Goal: Task Accomplishment & Management: Complete application form

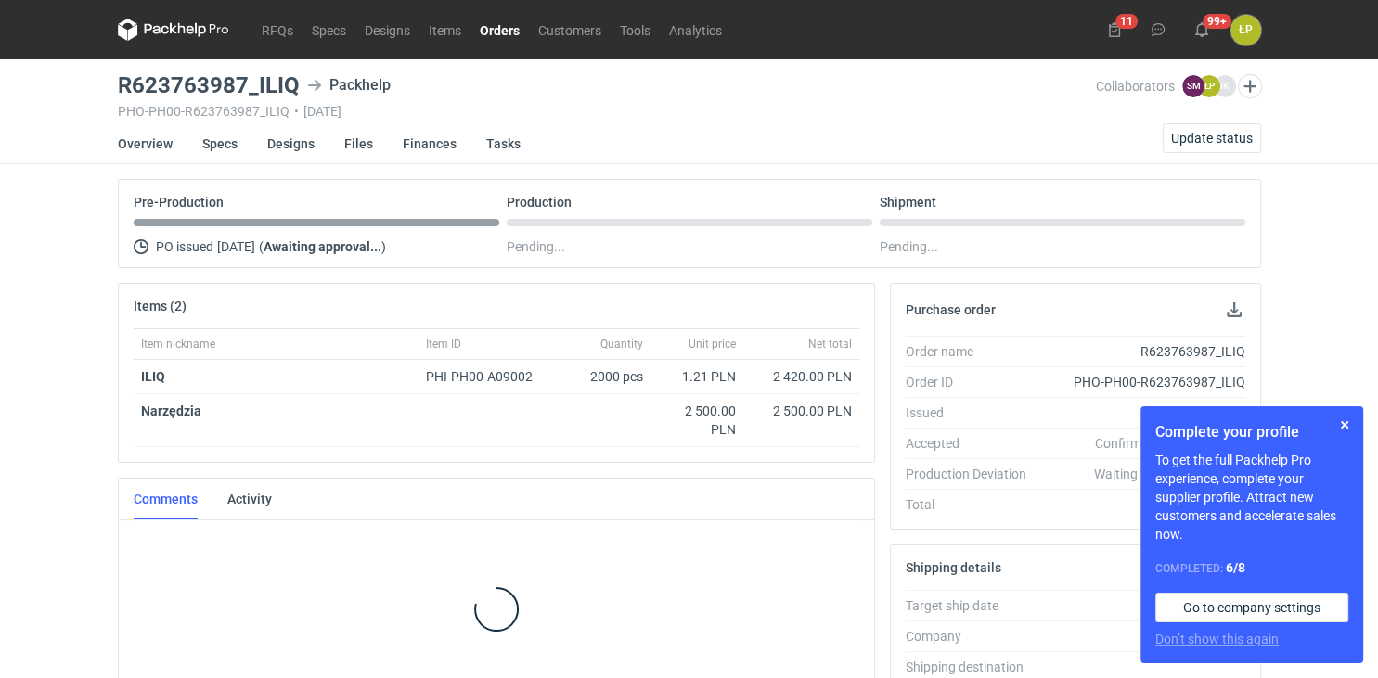
scroll to position [4, 0]
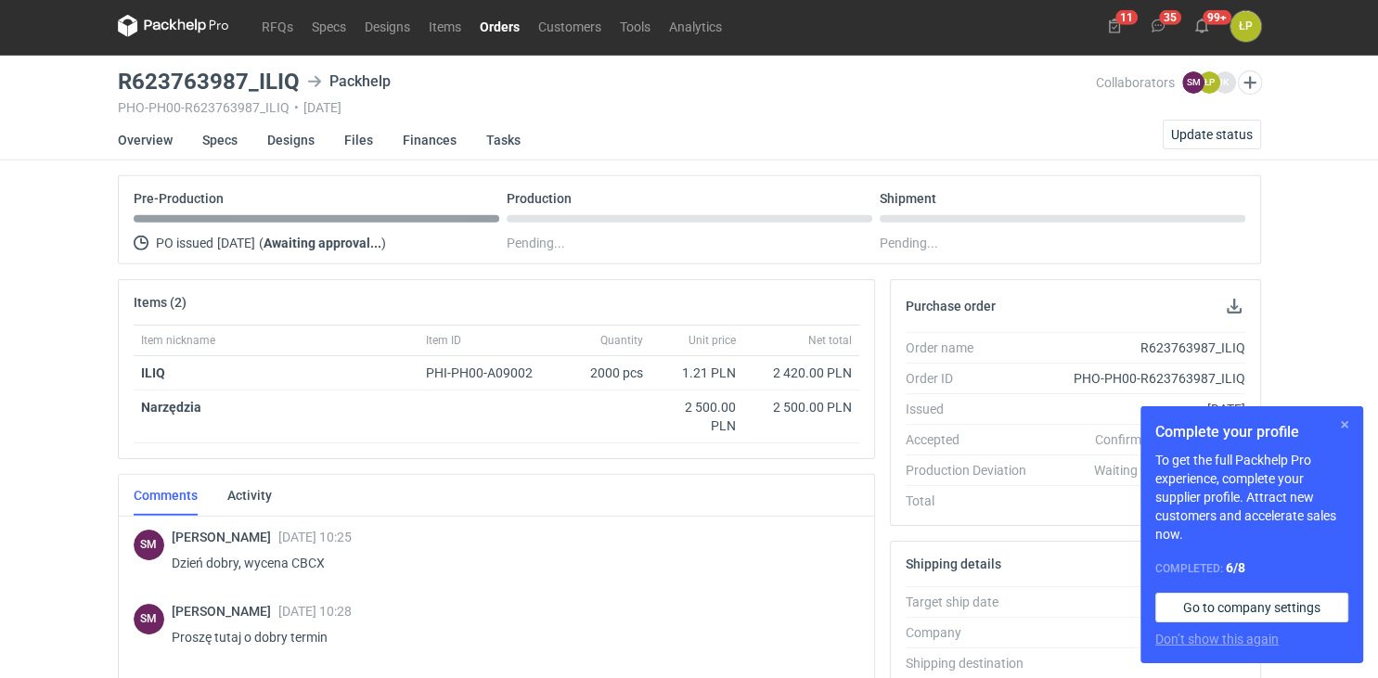
click at [1337, 426] on button "button" at bounding box center [1344, 425] width 22 height 22
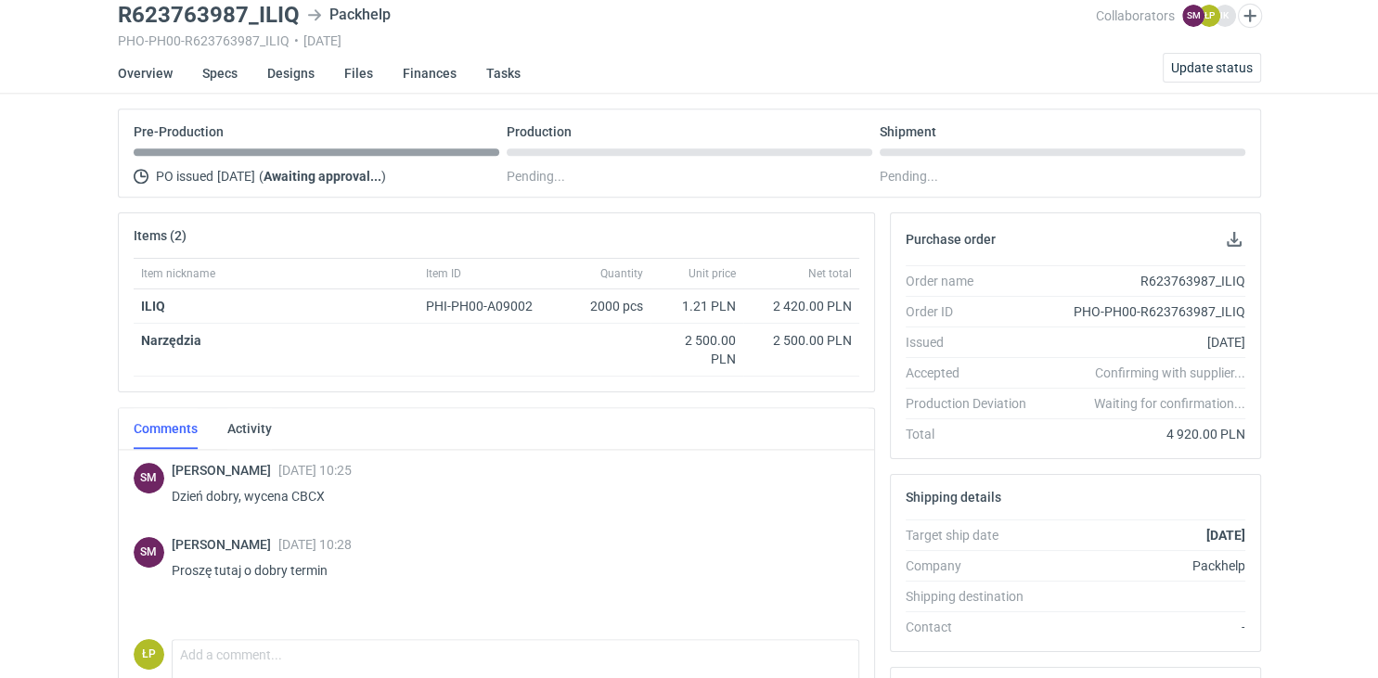
scroll to position [71, 0]
click at [307, 494] on p "Dzień dobry, wycena CBCX" at bounding box center [508, 496] width 673 height 22
copy p "CBCX"
click at [283, 18] on h3 "R623763987_ILIQ" at bounding box center [209, 15] width 182 height 22
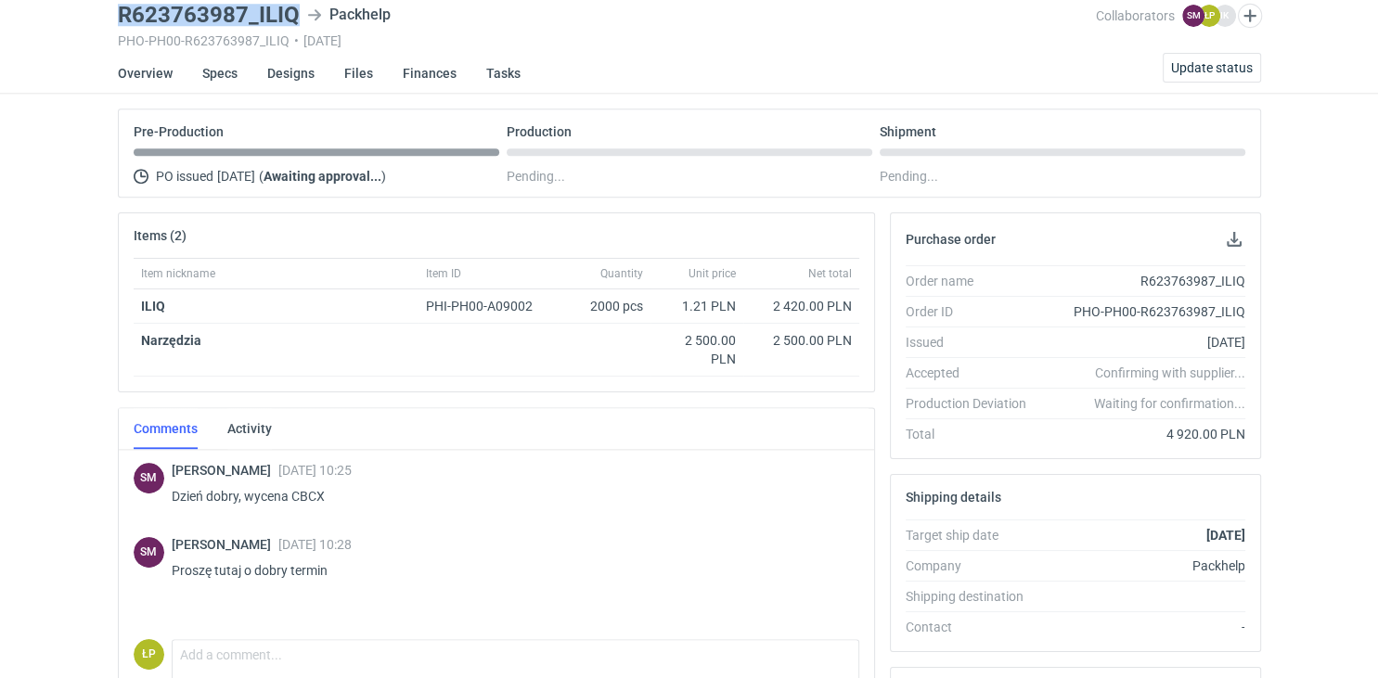
click at [283, 18] on h3 "R623763987_ILIQ" at bounding box center [209, 15] width 182 height 22
drag, startPoint x: 295, startPoint y: 17, endPoint x: 254, endPoint y: 17, distance: 40.8
click at [254, 17] on h3 "R623763987_ILIQ" at bounding box center [209, 15] width 182 height 22
copy h3 "ILIQ"
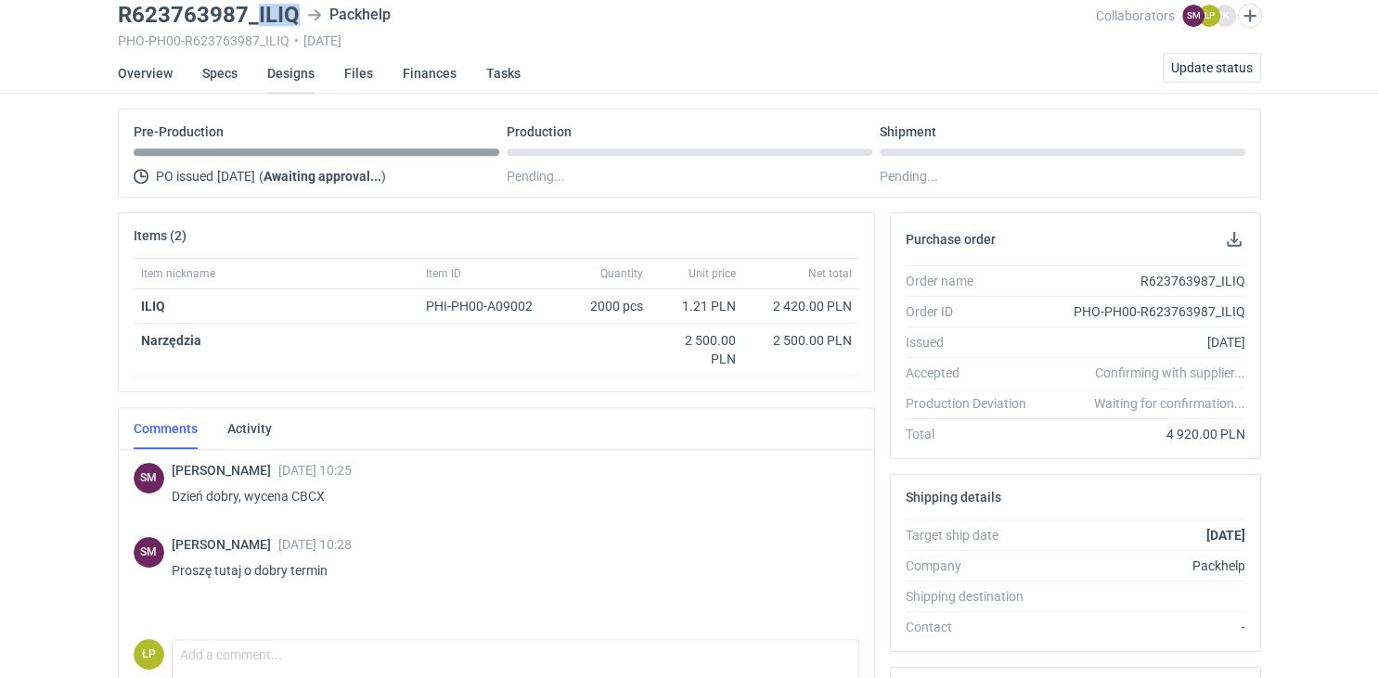
click at [298, 77] on link "Designs" at bounding box center [290, 73] width 47 height 41
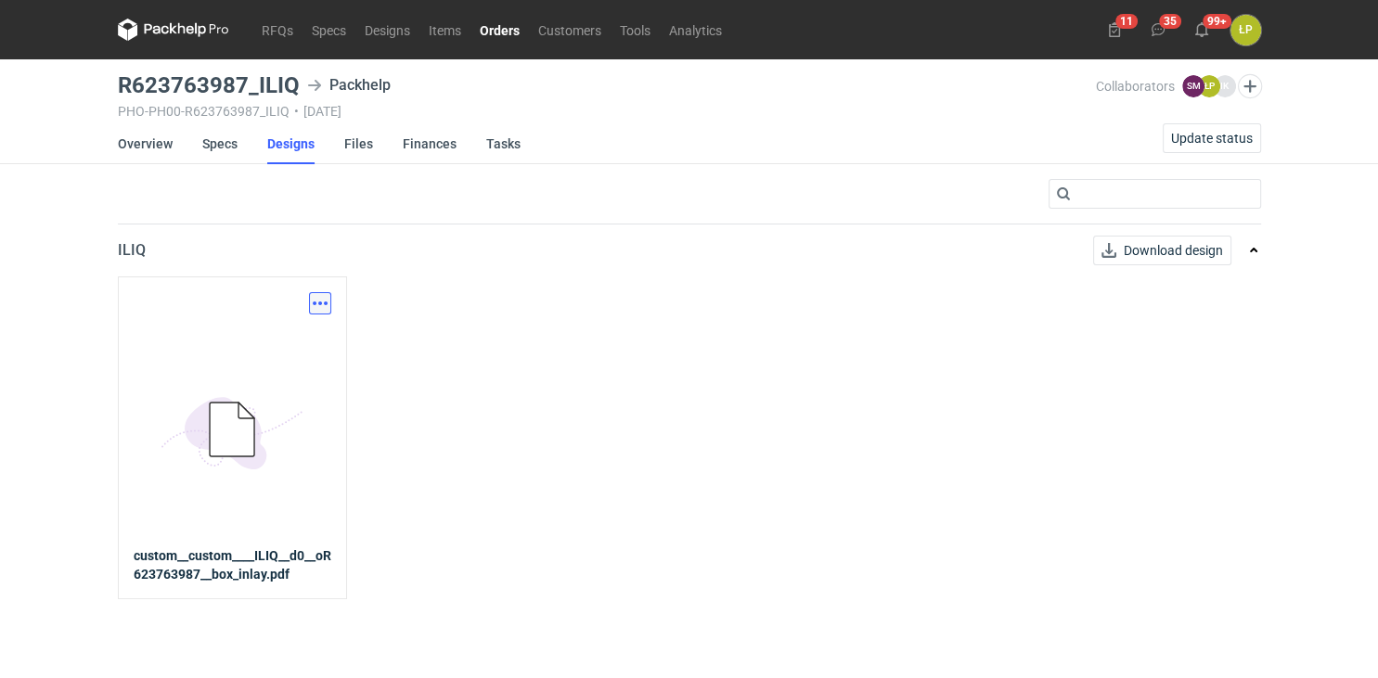
click at [323, 294] on button "button" at bounding box center [320, 303] width 22 height 22
click at [315, 341] on link "Download design part" at bounding box center [238, 343] width 171 height 30
click at [162, 147] on link "Overview" at bounding box center [145, 143] width 55 height 41
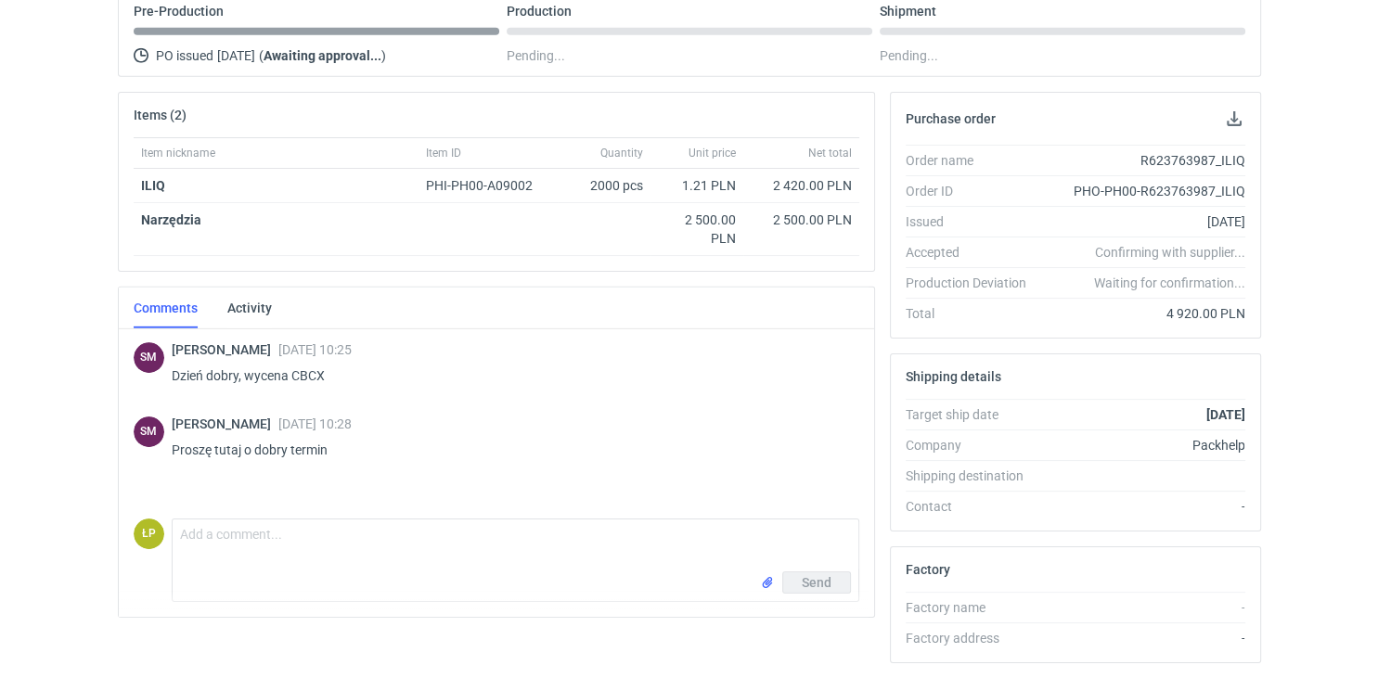
scroll to position [242, 0]
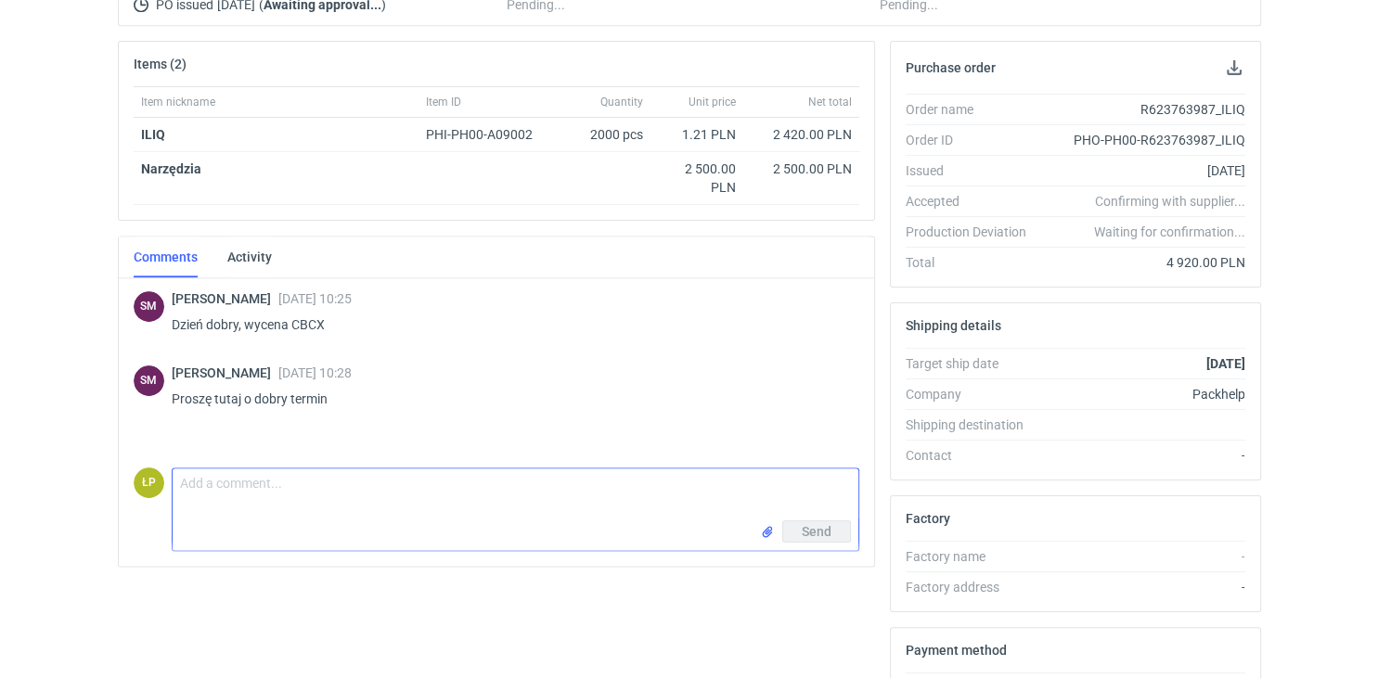
click at [232, 502] on textarea "Comment message" at bounding box center [516, 495] width 686 height 52
type textarea "Dzień dobry, przesłałe do grafika."
click at [802, 531] on button "Send" at bounding box center [816, 532] width 69 height 22
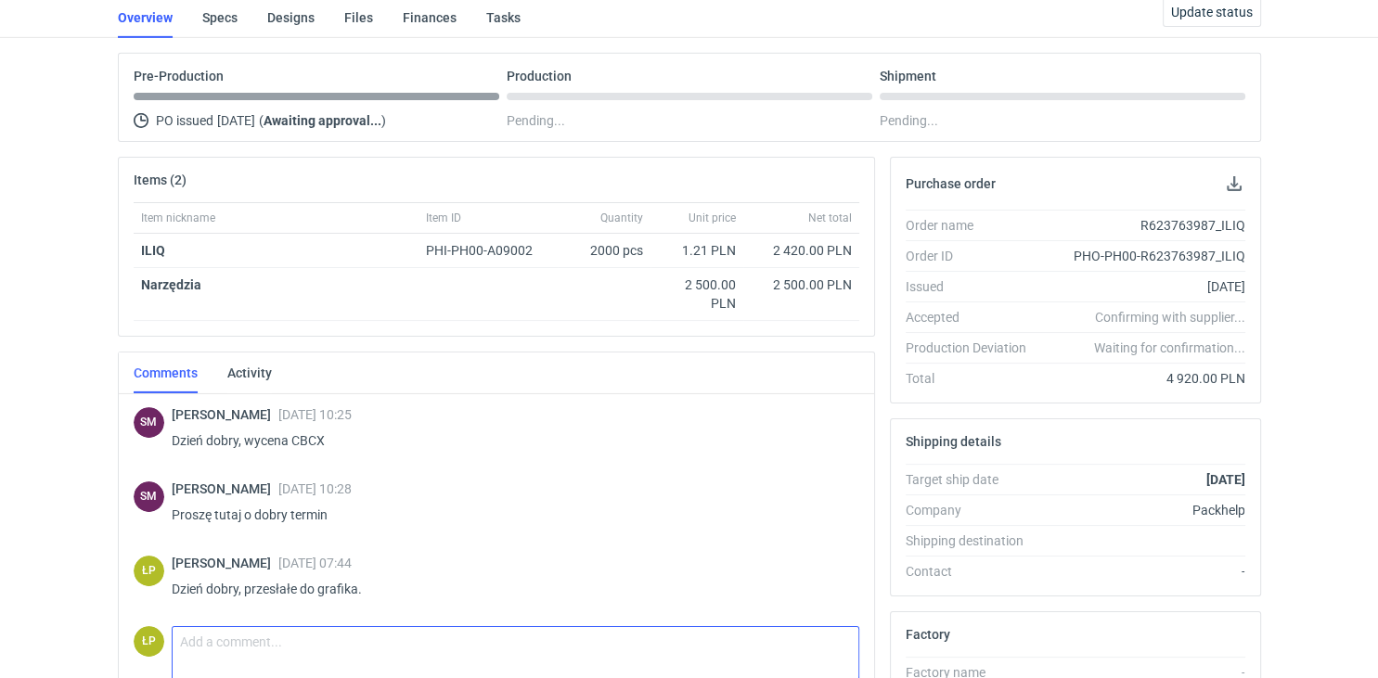
scroll to position [0, 0]
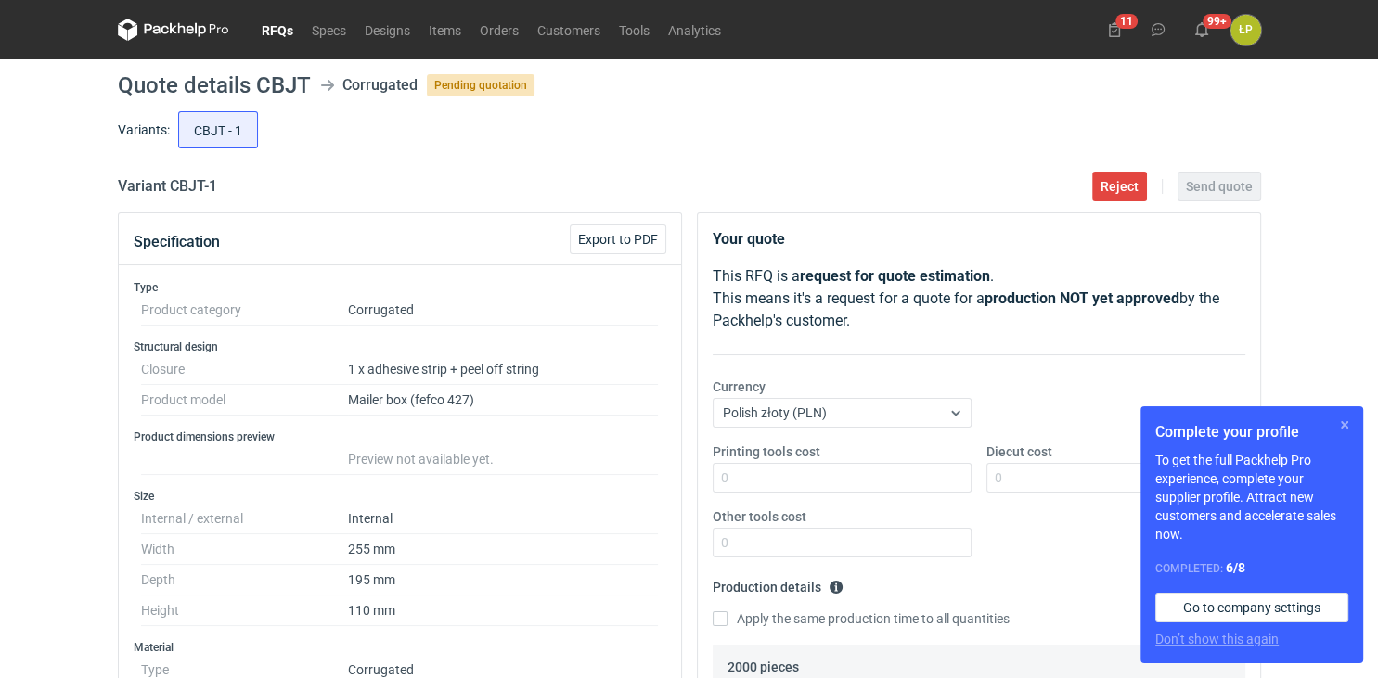
click at [1348, 425] on button "button" at bounding box center [1344, 425] width 22 height 22
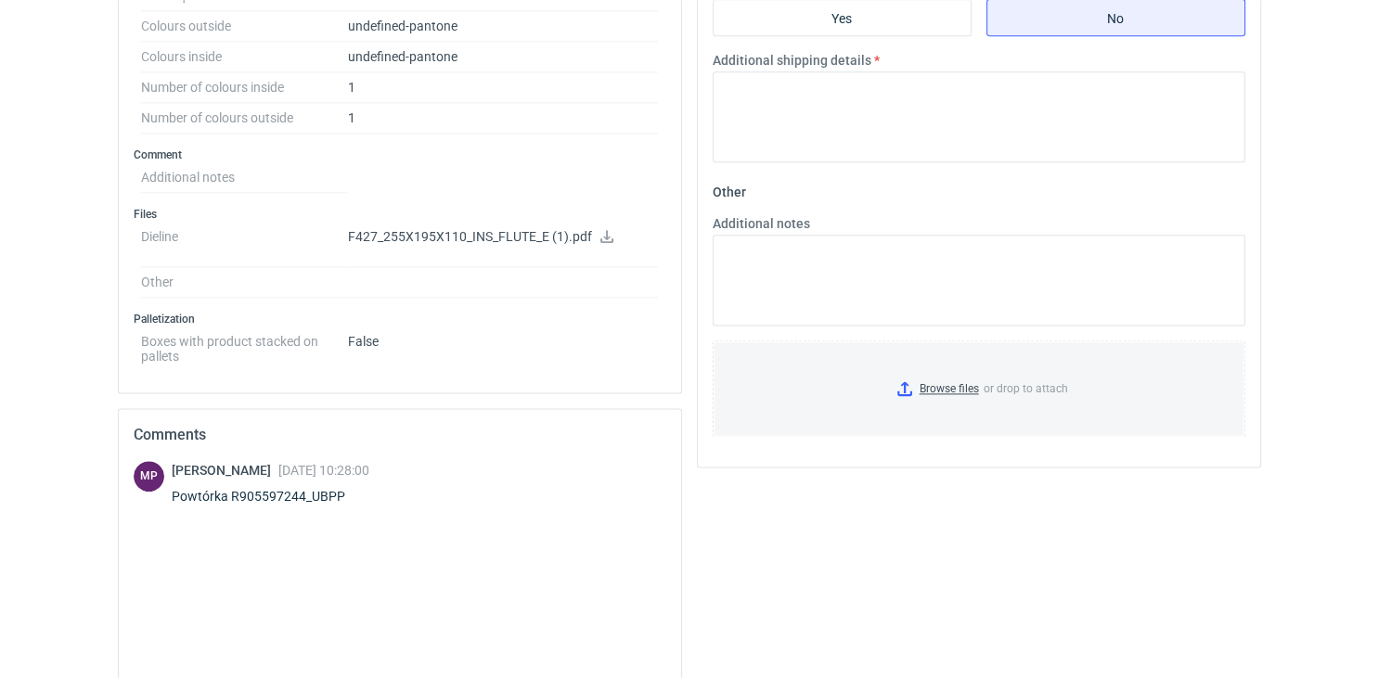
scroll to position [827, 0]
click at [328, 490] on div "Powtórka R905597244_UBPP" at bounding box center [271, 495] width 198 height 19
copy div "R905597244_UBPP"
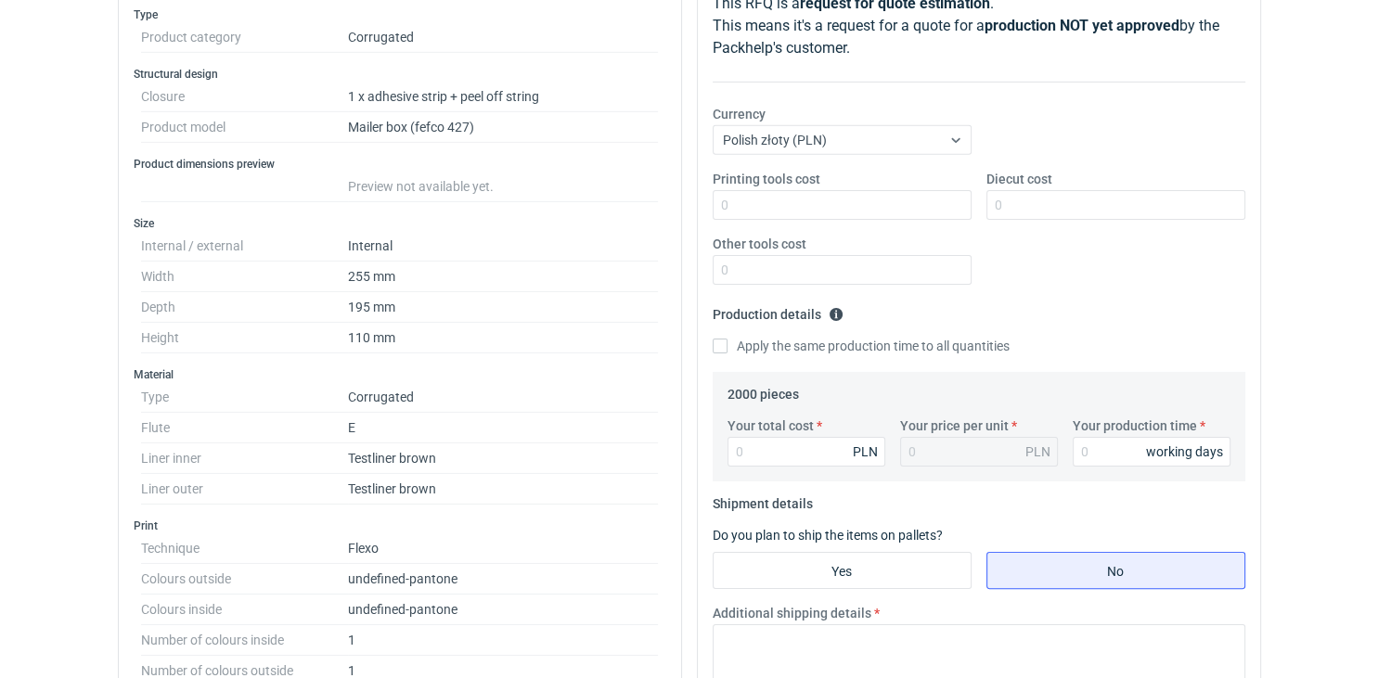
scroll to position [272, 0]
click at [760, 217] on input "Printing tools cost" at bounding box center [842, 206] width 259 height 30
type input "00"
click at [1029, 212] on input "Diecut cost" at bounding box center [1115, 206] width 259 height 30
click at [1029, 212] on input "0" at bounding box center [1115, 206] width 259 height 30
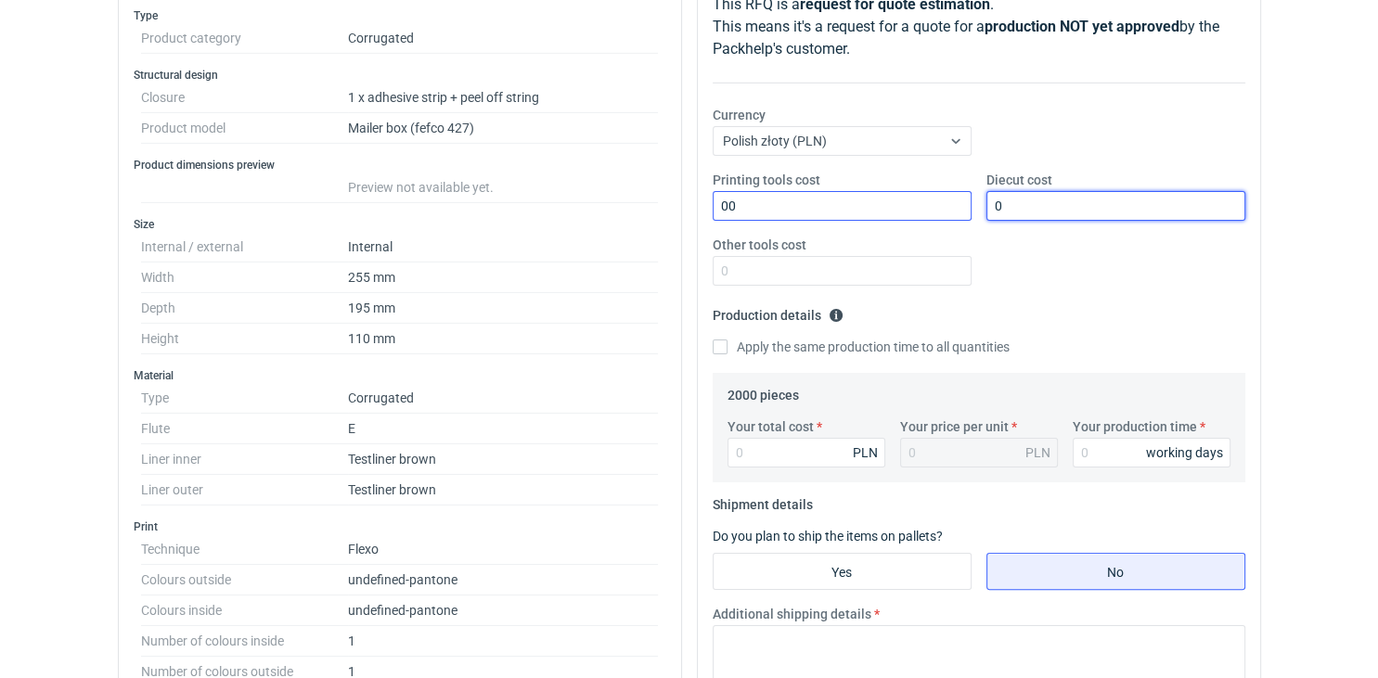
type input "0"
click at [848, 208] on input "00" at bounding box center [842, 206] width 259 height 30
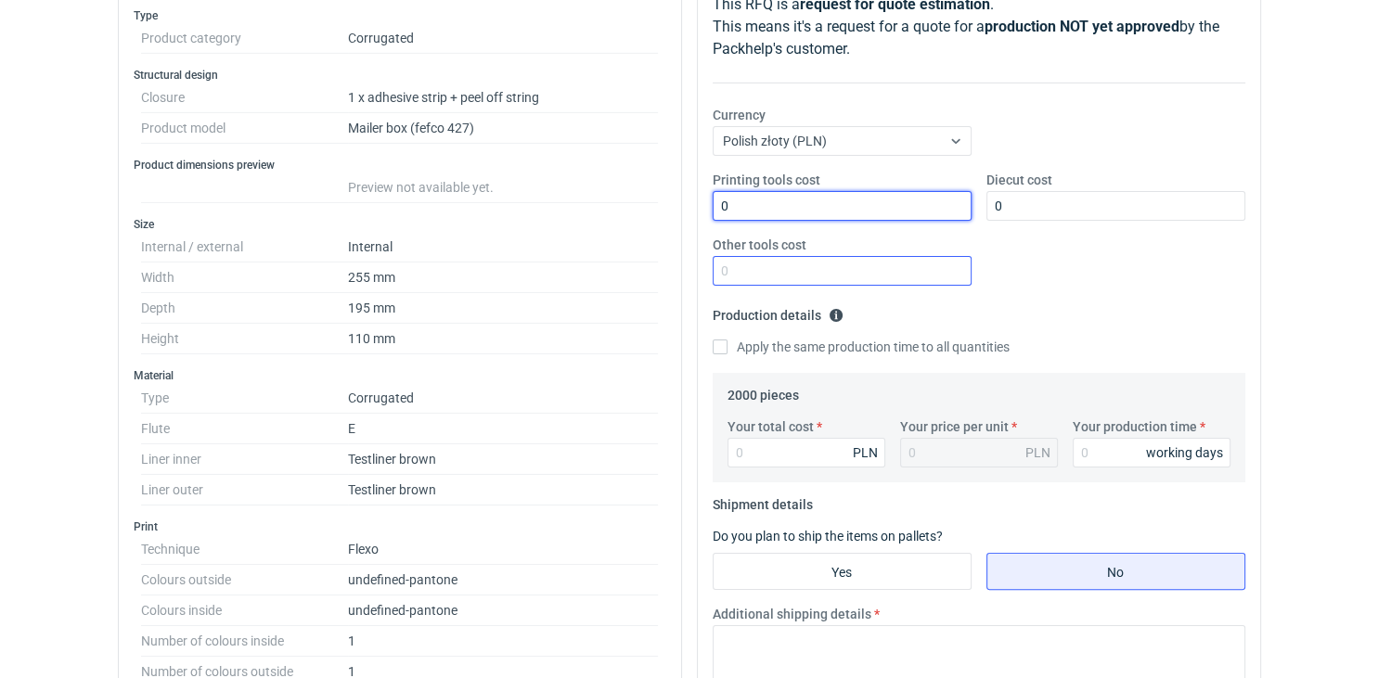
type input "0"
click at [807, 270] on input "Other tools cost" at bounding box center [842, 271] width 259 height 30
type input "0"
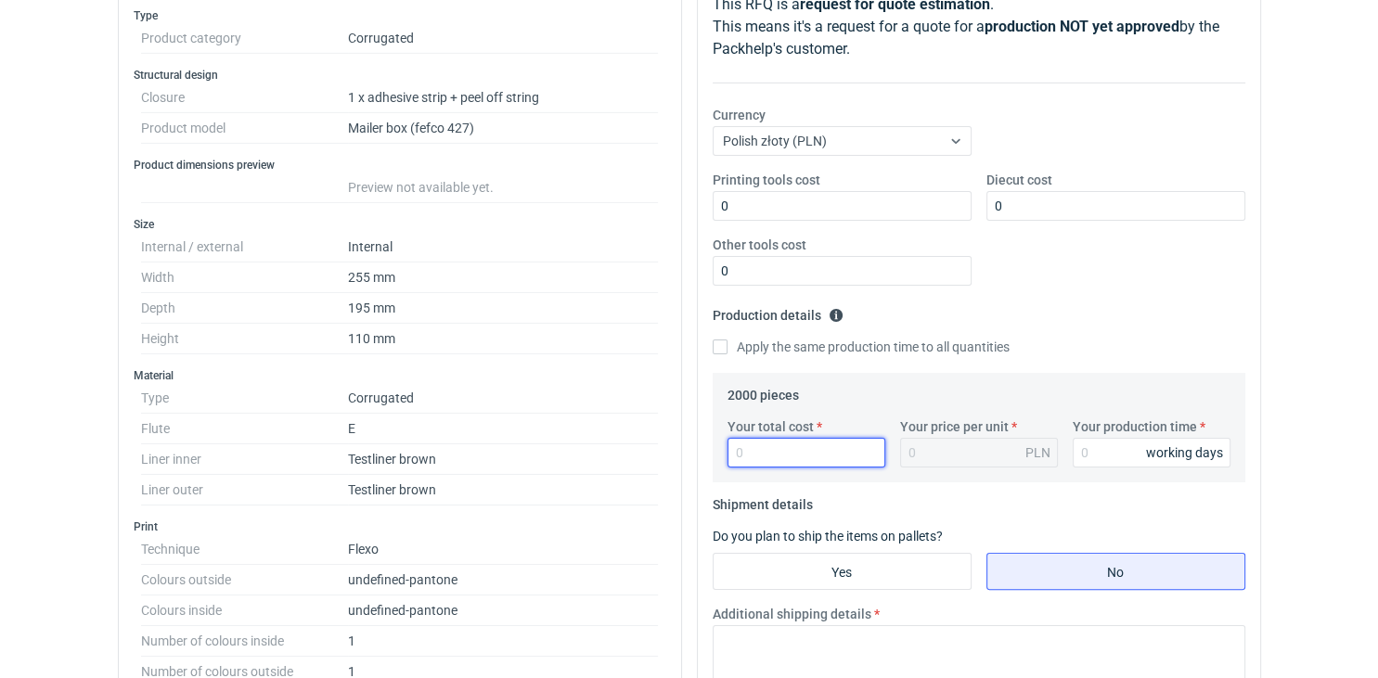
click at [814, 465] on input "Your total cost" at bounding box center [806, 453] width 158 height 30
type input "312"
type input "0.16"
type input "3120"
type input "1.56"
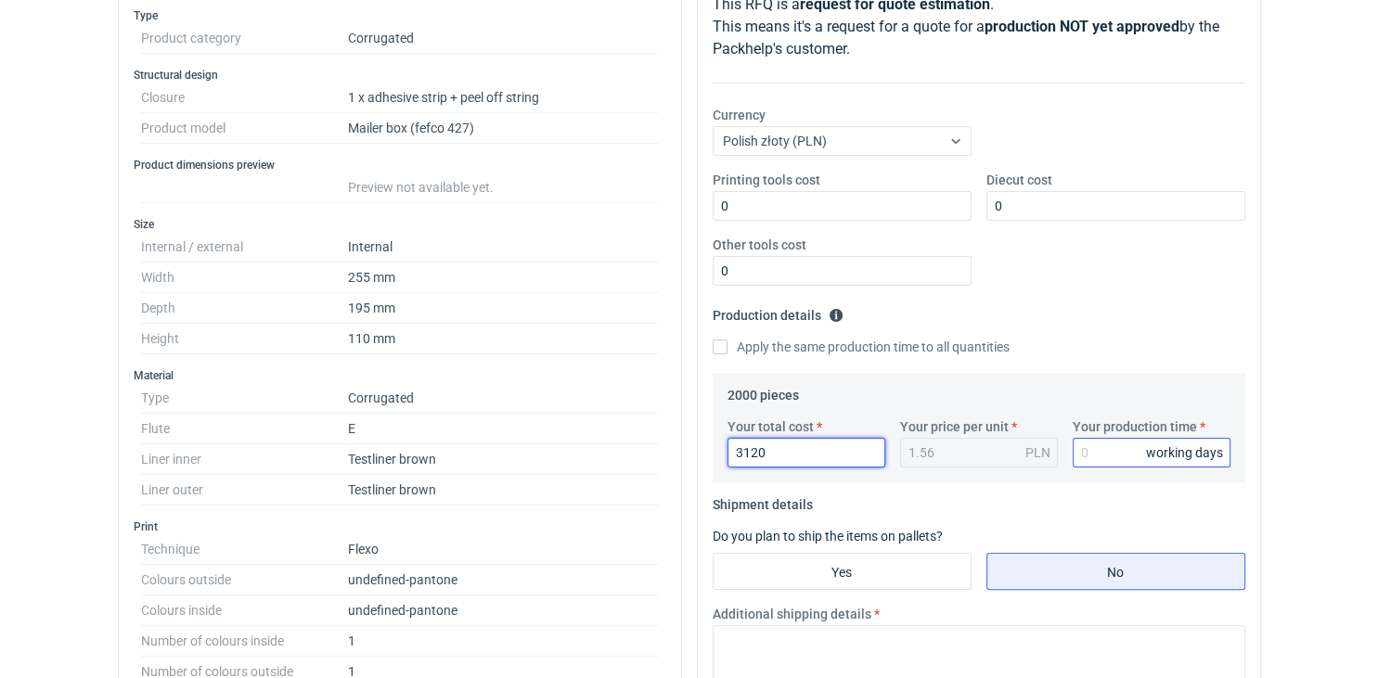
type input "3120"
click at [1097, 456] on input "Your production time" at bounding box center [1152, 453] width 158 height 30
type input "15"
click at [925, 558] on input "Yes" at bounding box center [842, 571] width 257 height 35
radio input "true"
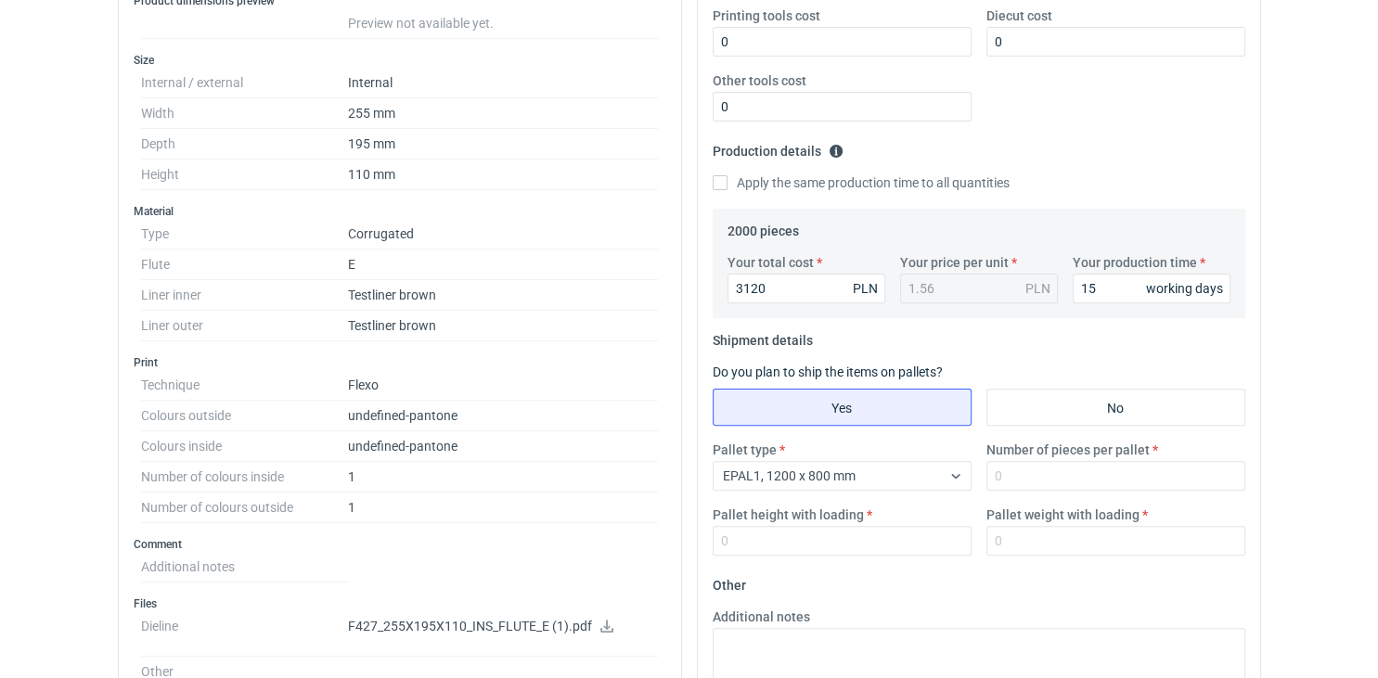
scroll to position [442, 0]
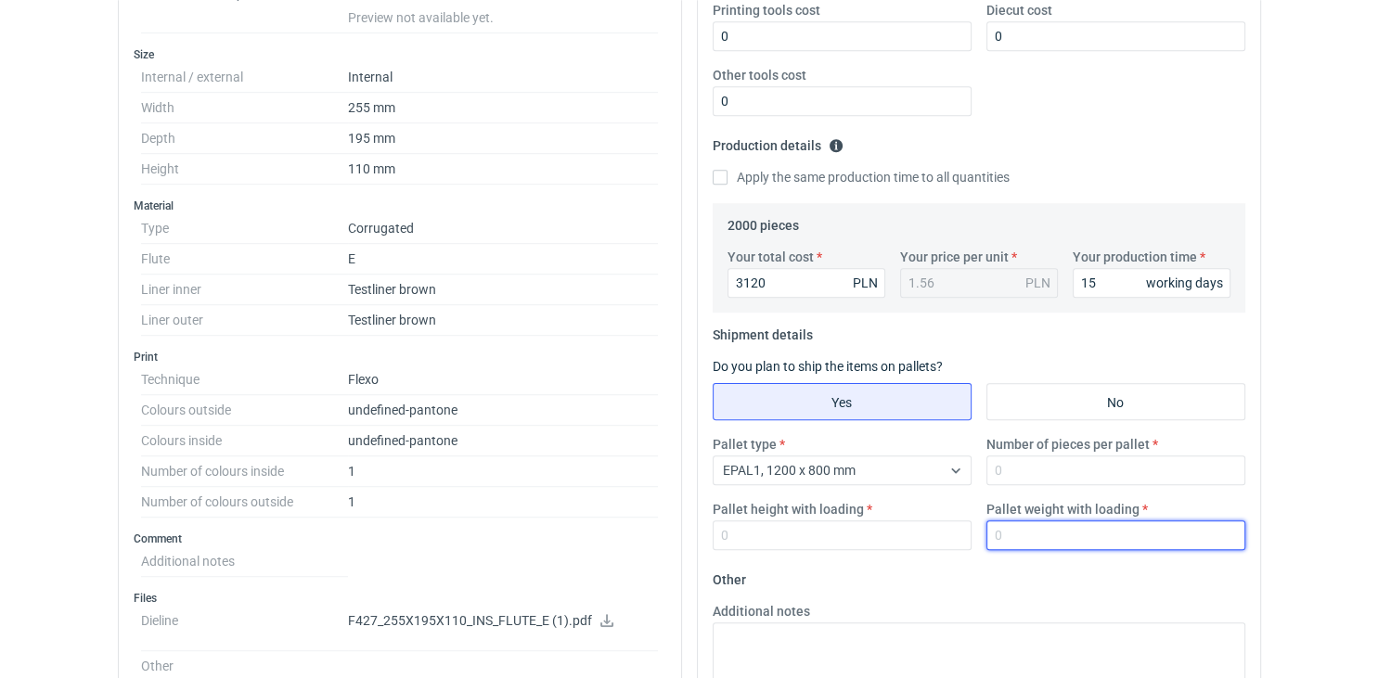
click at [1028, 534] on input "Pallet weight with loading" at bounding box center [1115, 536] width 259 height 30
type input "1800"
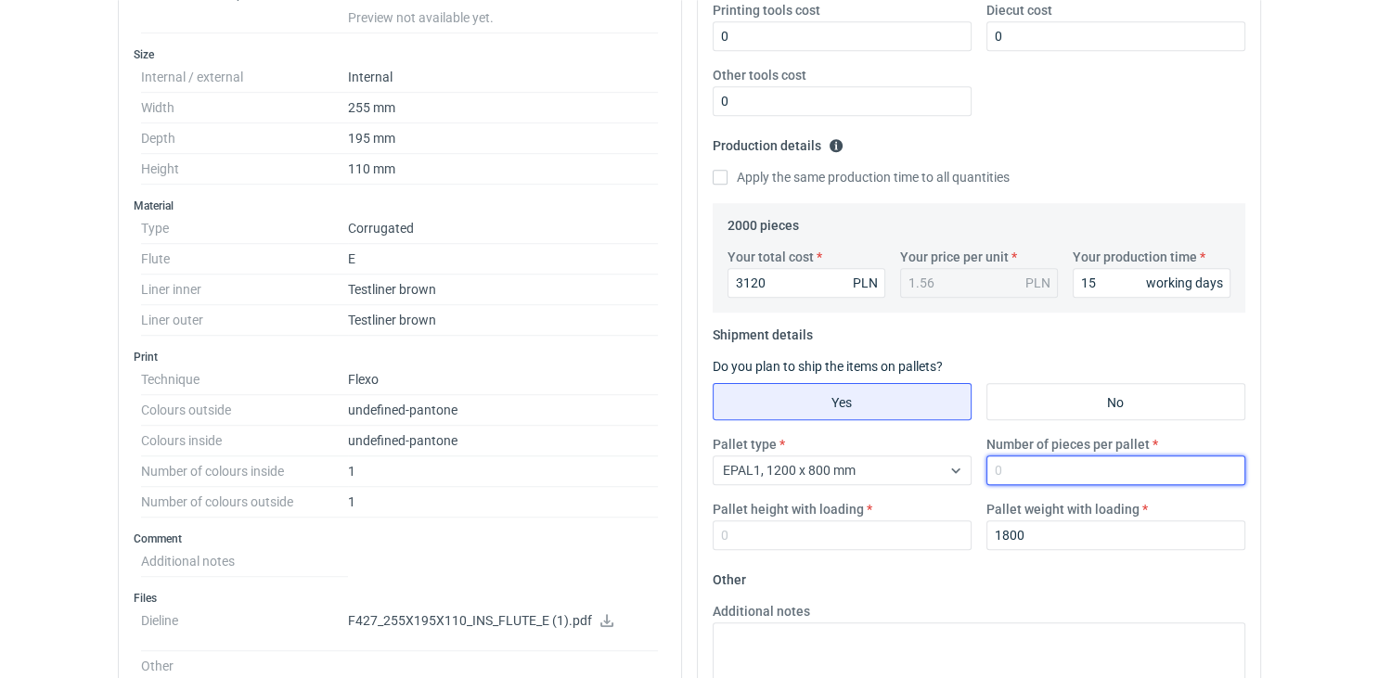
click at [1029, 462] on input "Number of pieces per pallet" at bounding box center [1115, 471] width 259 height 30
type input "1000"
click at [919, 517] on div "Pallet height with loading" at bounding box center [842, 525] width 274 height 50
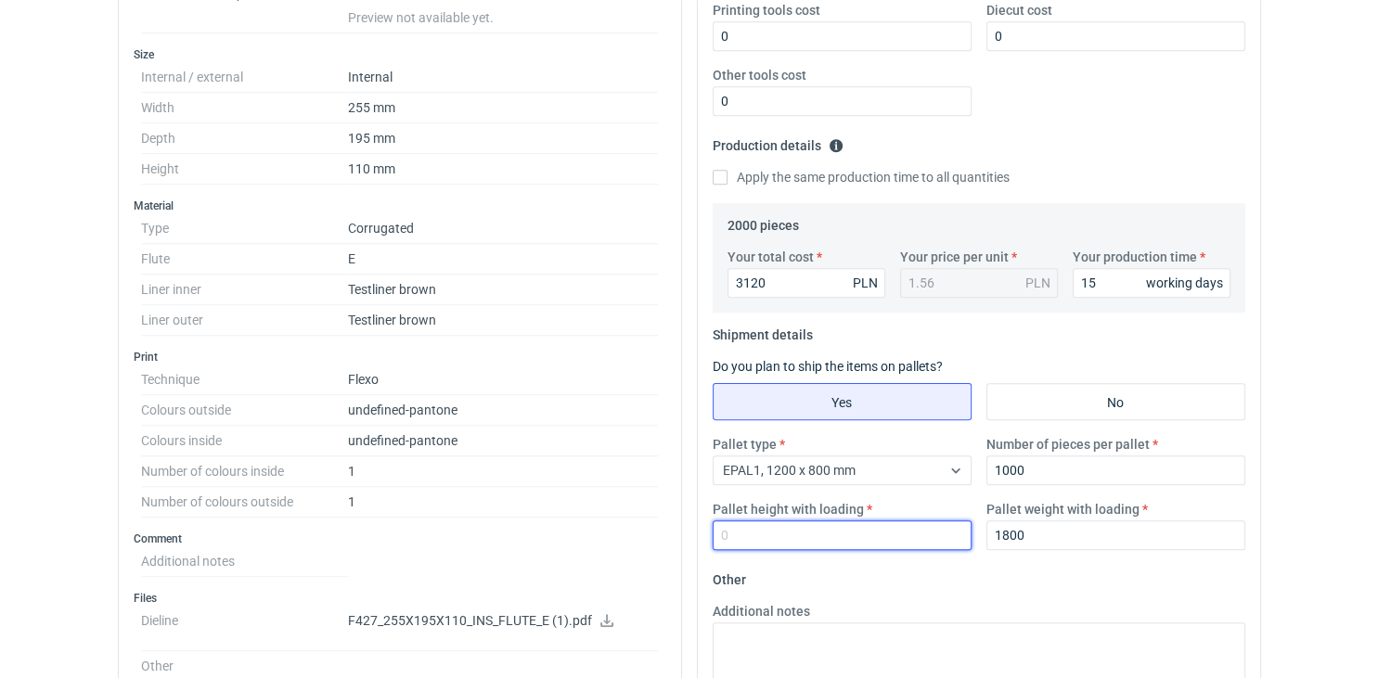
click at [913, 525] on input "Pallet height with loading" at bounding box center [842, 536] width 259 height 30
type input "1800"
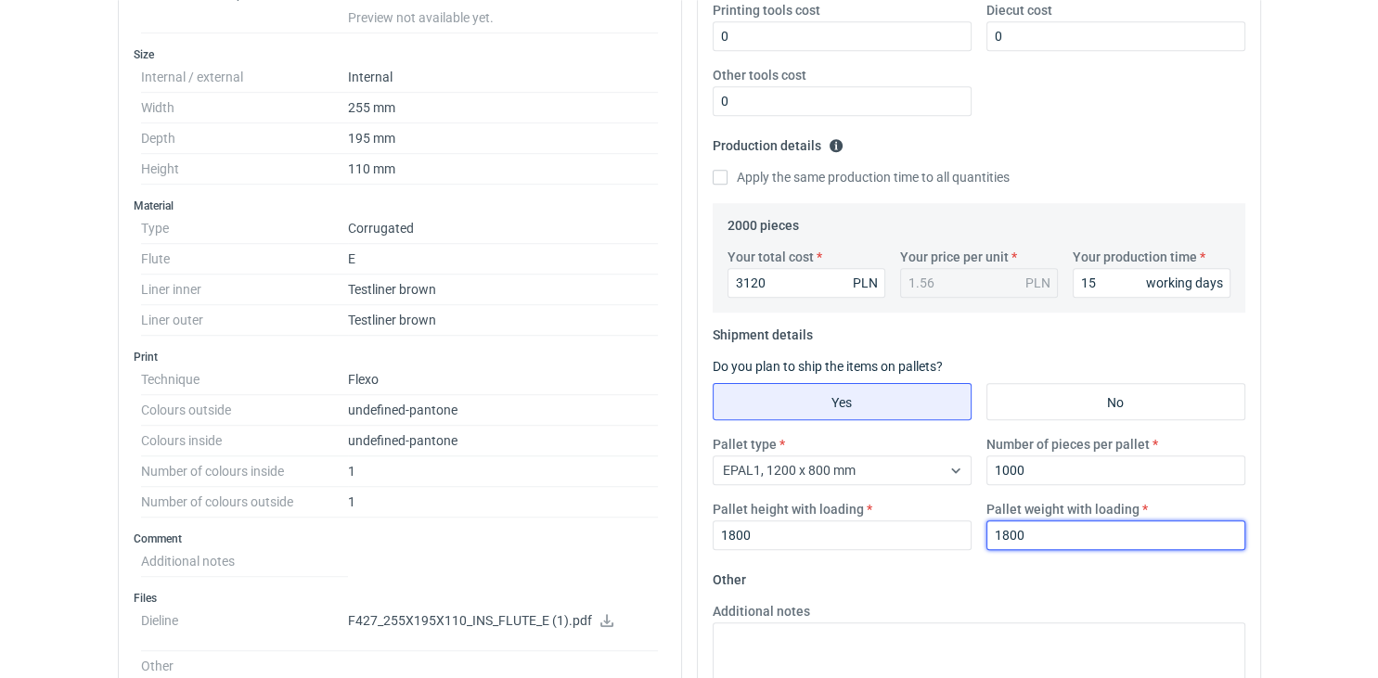
drag, startPoint x: 1037, startPoint y: 539, endPoint x: 971, endPoint y: 532, distance: 67.2
click at [986, 532] on input "1800" at bounding box center [1115, 536] width 259 height 30
type input "240"
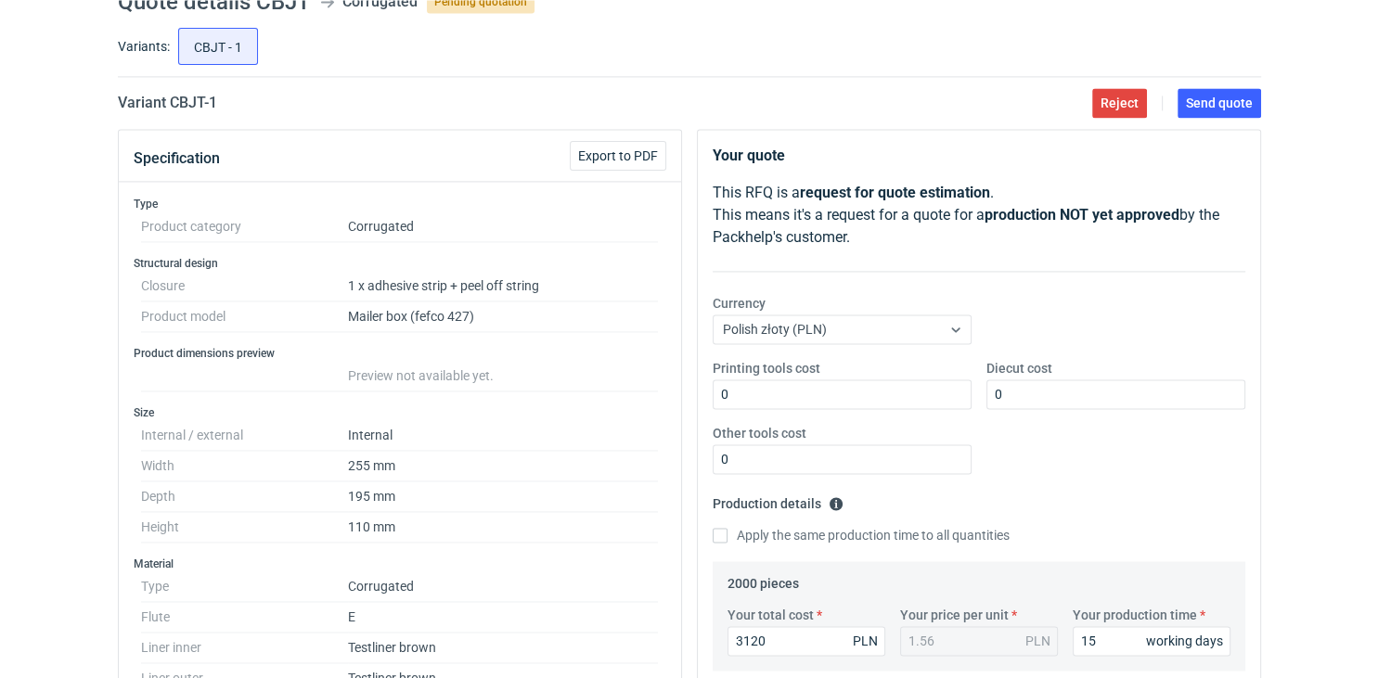
scroll to position [0, 0]
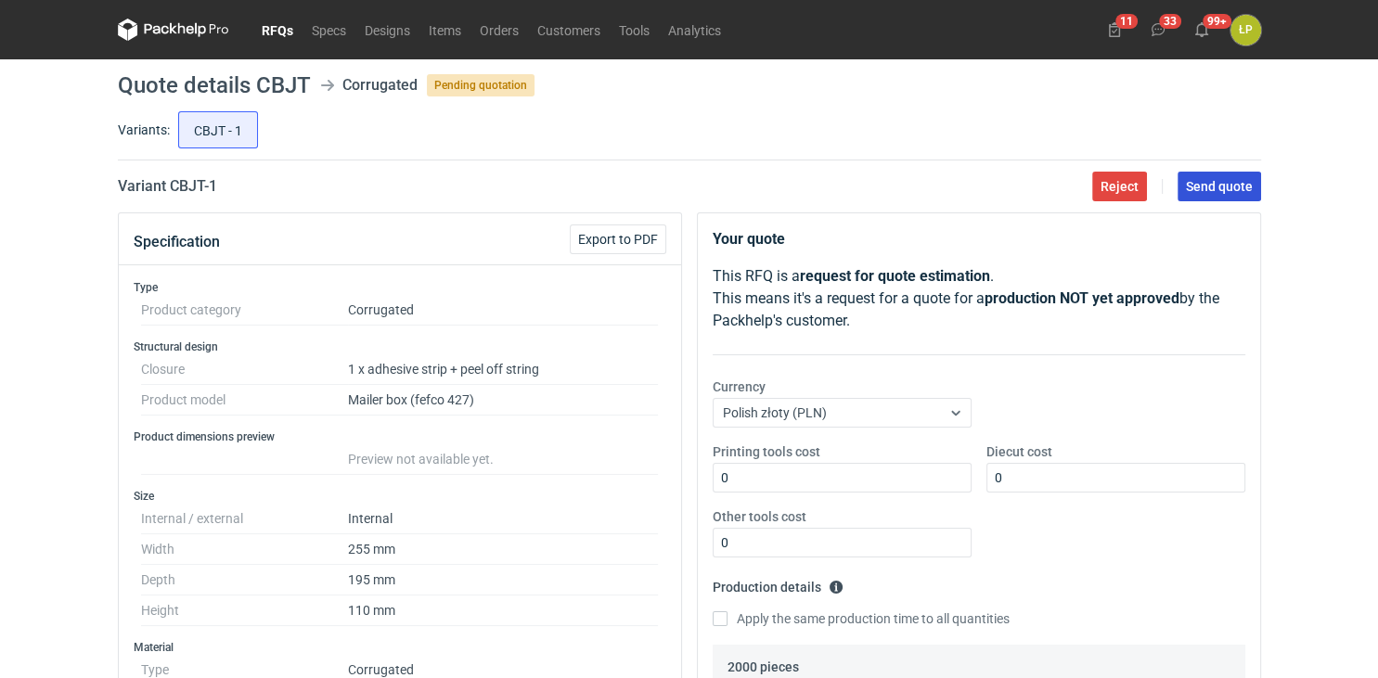
click at [1223, 197] on button "Send quote" at bounding box center [1220, 187] width 84 height 30
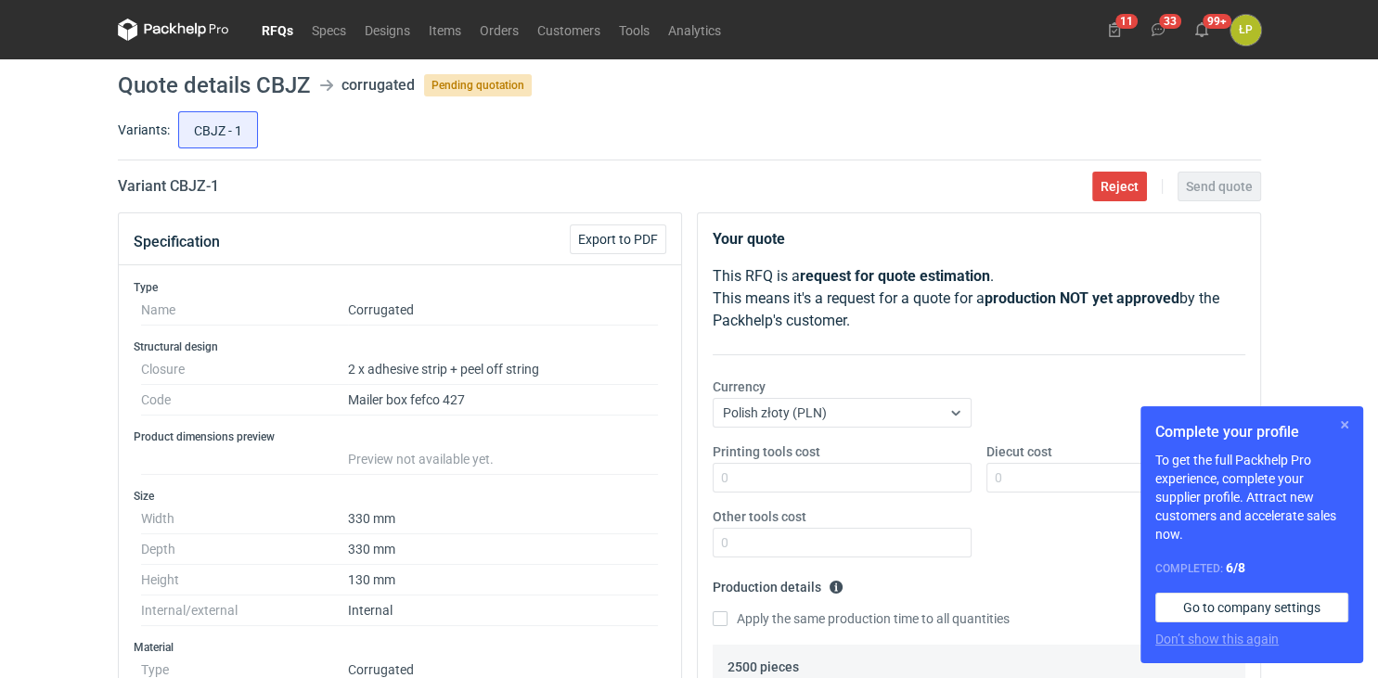
click at [1345, 426] on button "button" at bounding box center [1344, 425] width 22 height 22
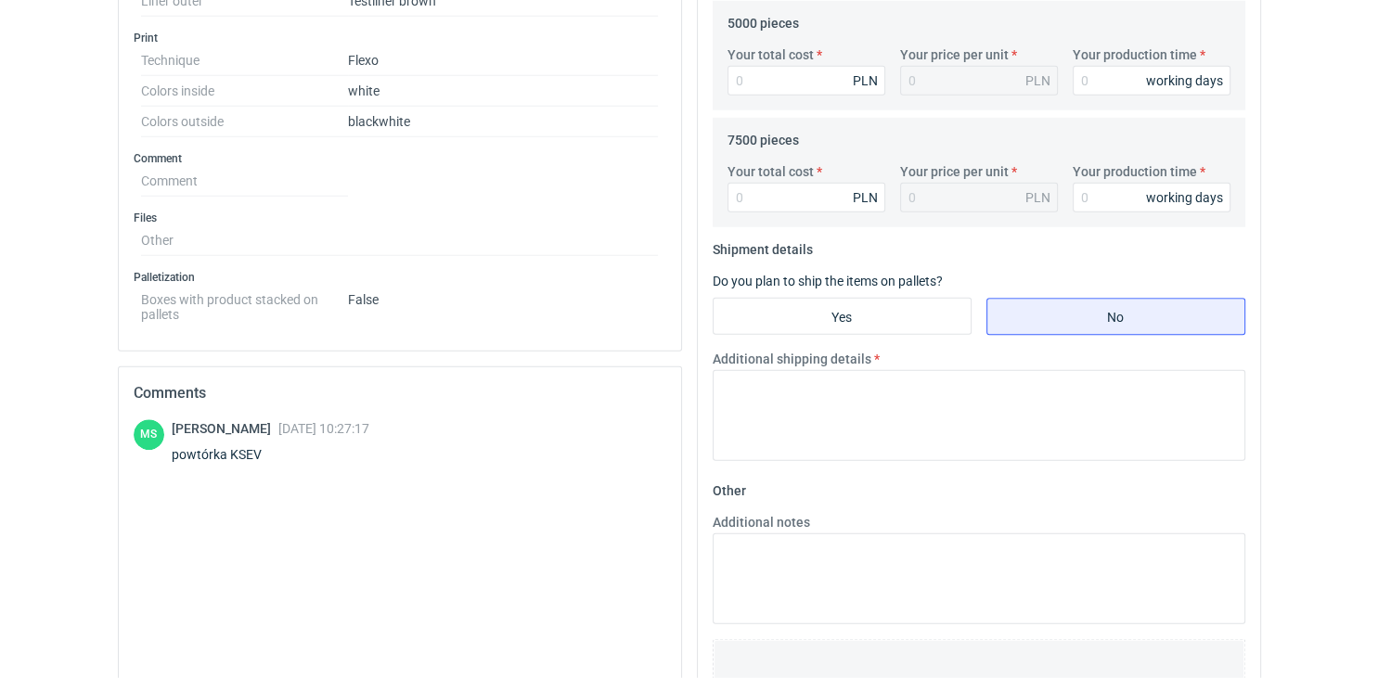
scroll to position [805, 0]
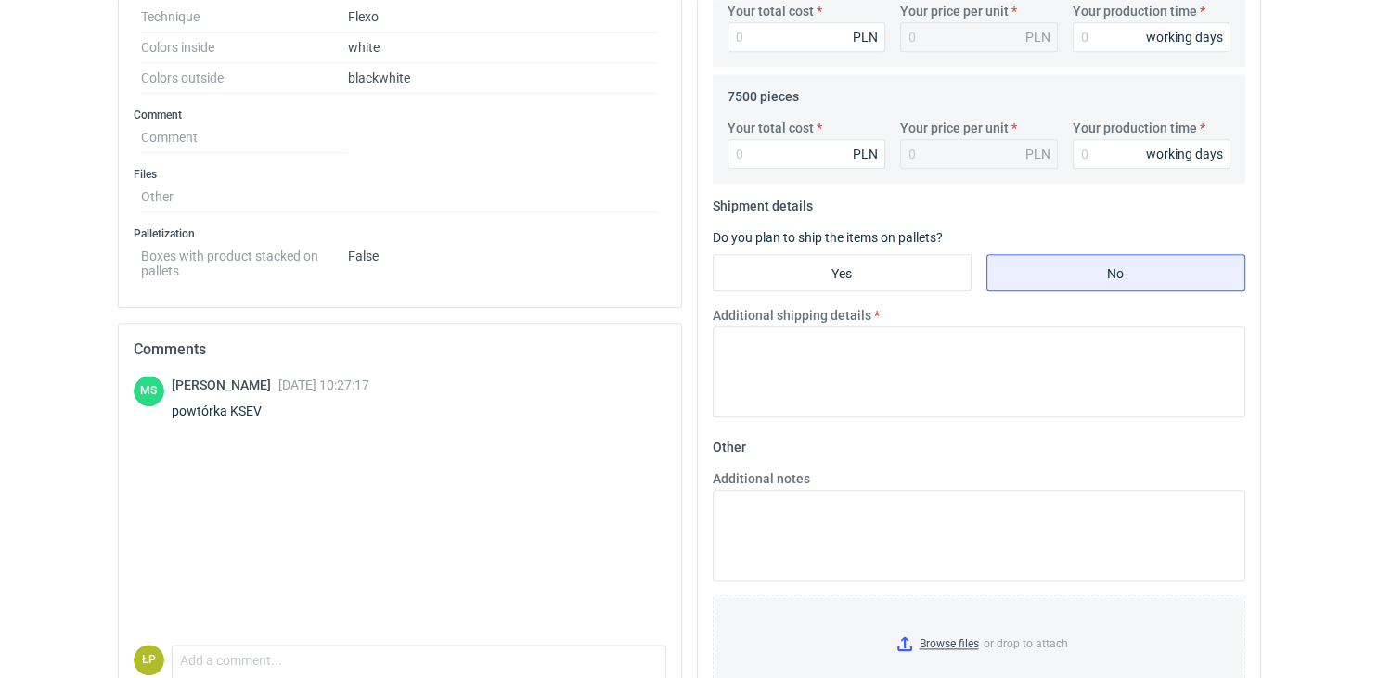
click at [254, 407] on div "powtórka KSEV" at bounding box center [271, 411] width 198 height 19
copy div "KSEV"
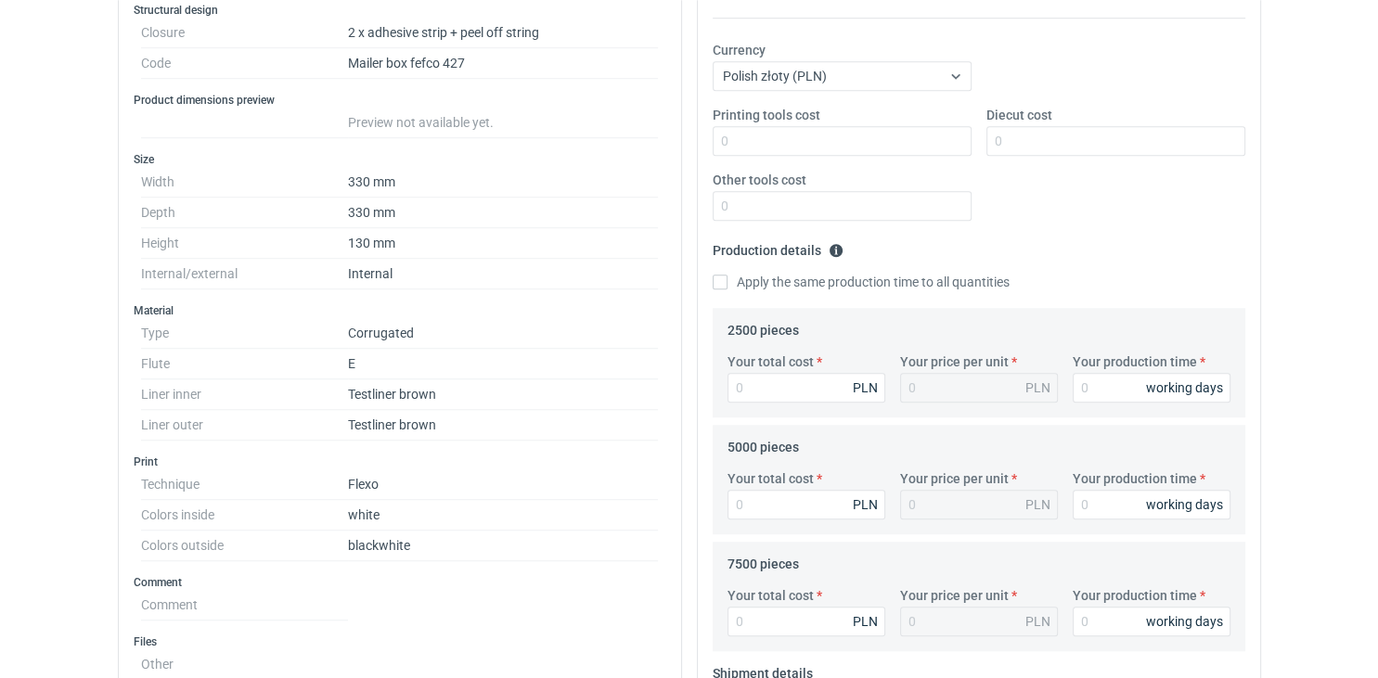
scroll to position [336, 0]
click at [805, 147] on input "Printing tools cost" at bounding box center [842, 142] width 259 height 30
type input "0"
click at [1027, 149] on input "Diecut cost" at bounding box center [1115, 142] width 259 height 30
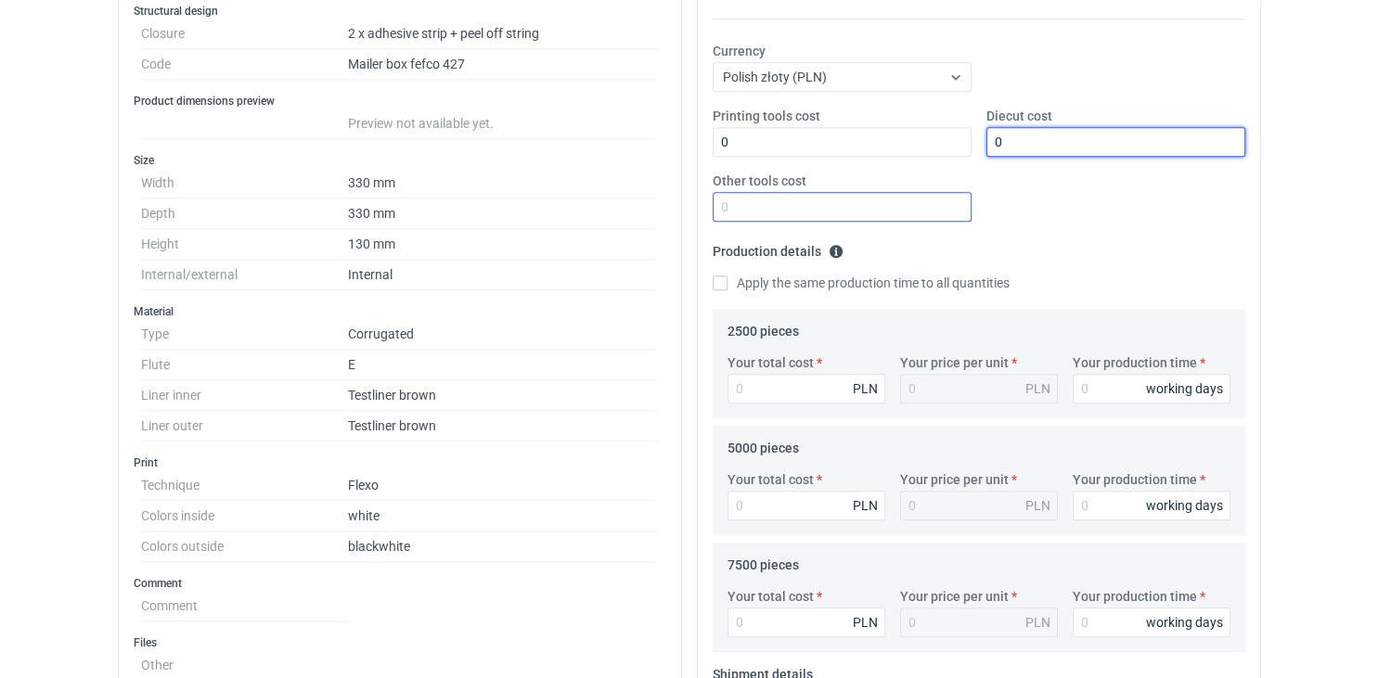
type input "0"
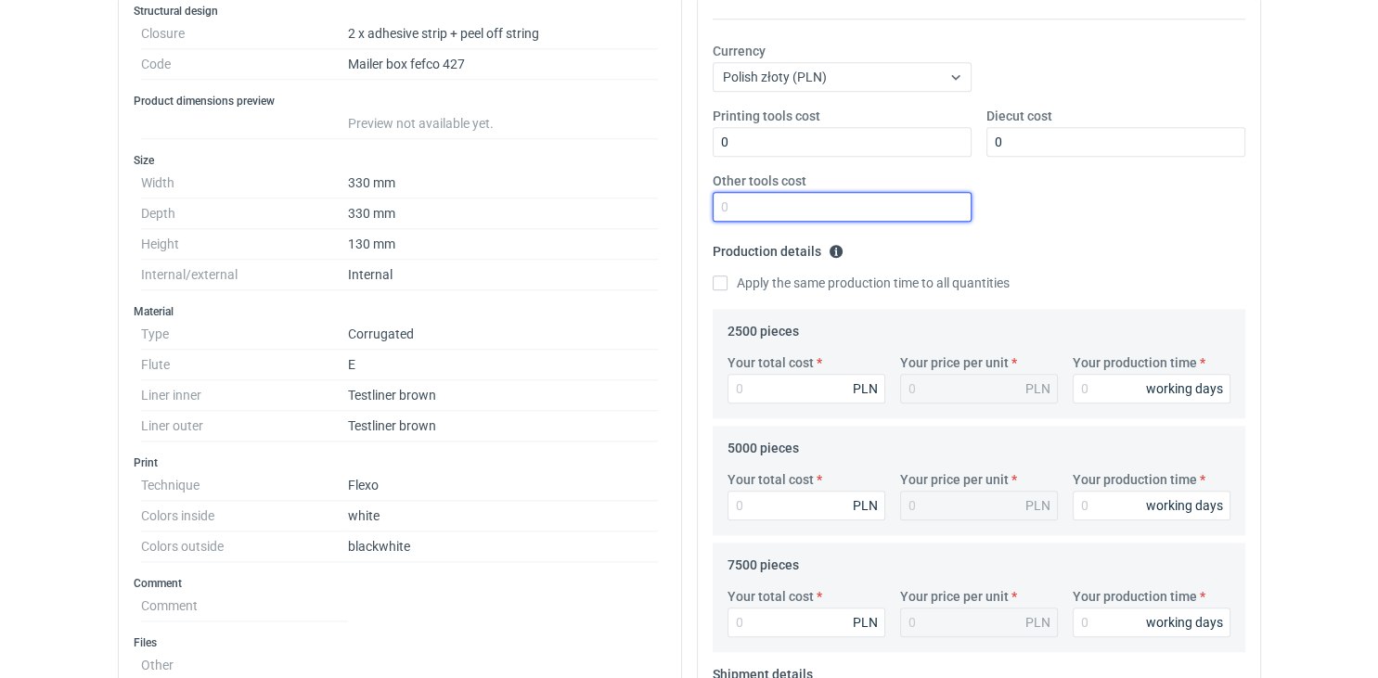
click at [917, 200] on input "Other tools cost" at bounding box center [842, 207] width 259 height 30
type input "0"
click at [1101, 369] on label "Your production time" at bounding box center [1135, 363] width 124 height 19
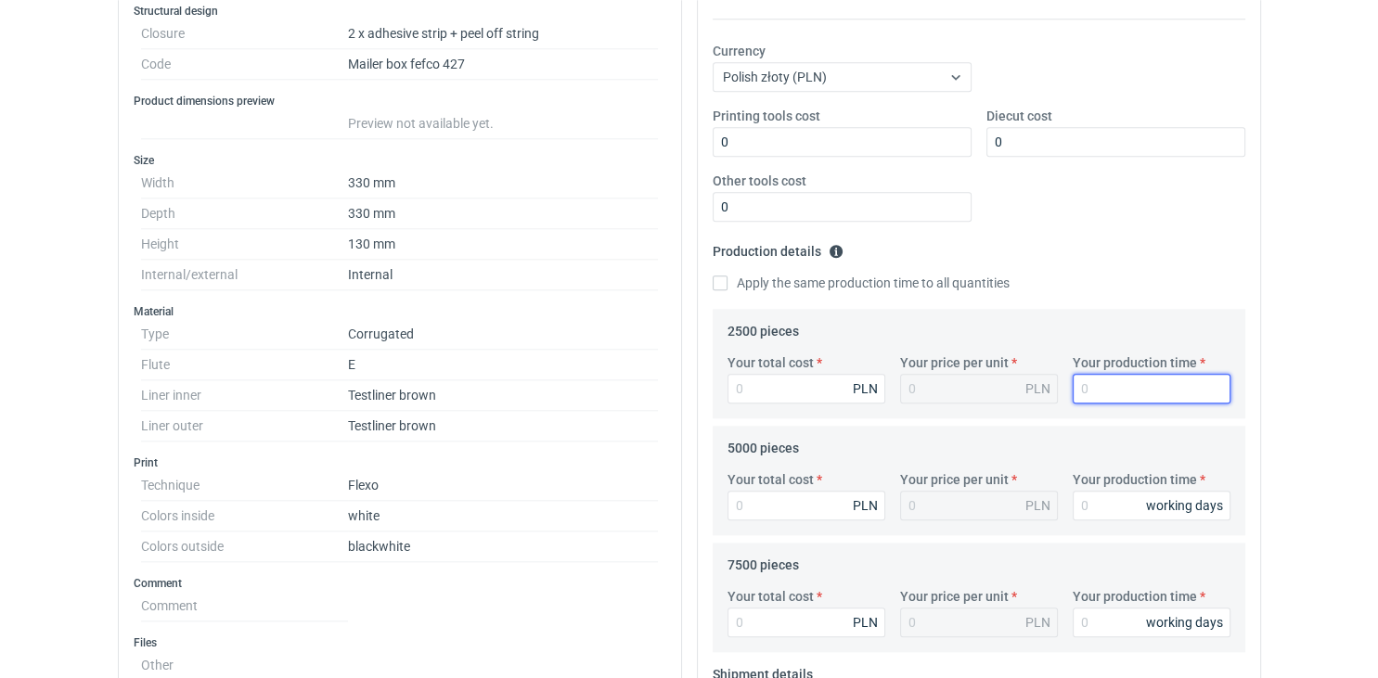
click at [1101, 374] on input "Your production time" at bounding box center [1152, 389] width 158 height 30
click at [1101, 388] on input "Your production time" at bounding box center [1152, 389] width 158 height 30
type input "15"
click at [786, 283] on label "Apply the same production time to all quantities" at bounding box center [861, 283] width 297 height 19
click at [727, 283] on input "Apply the same production time to all quantities" at bounding box center [720, 283] width 15 height 15
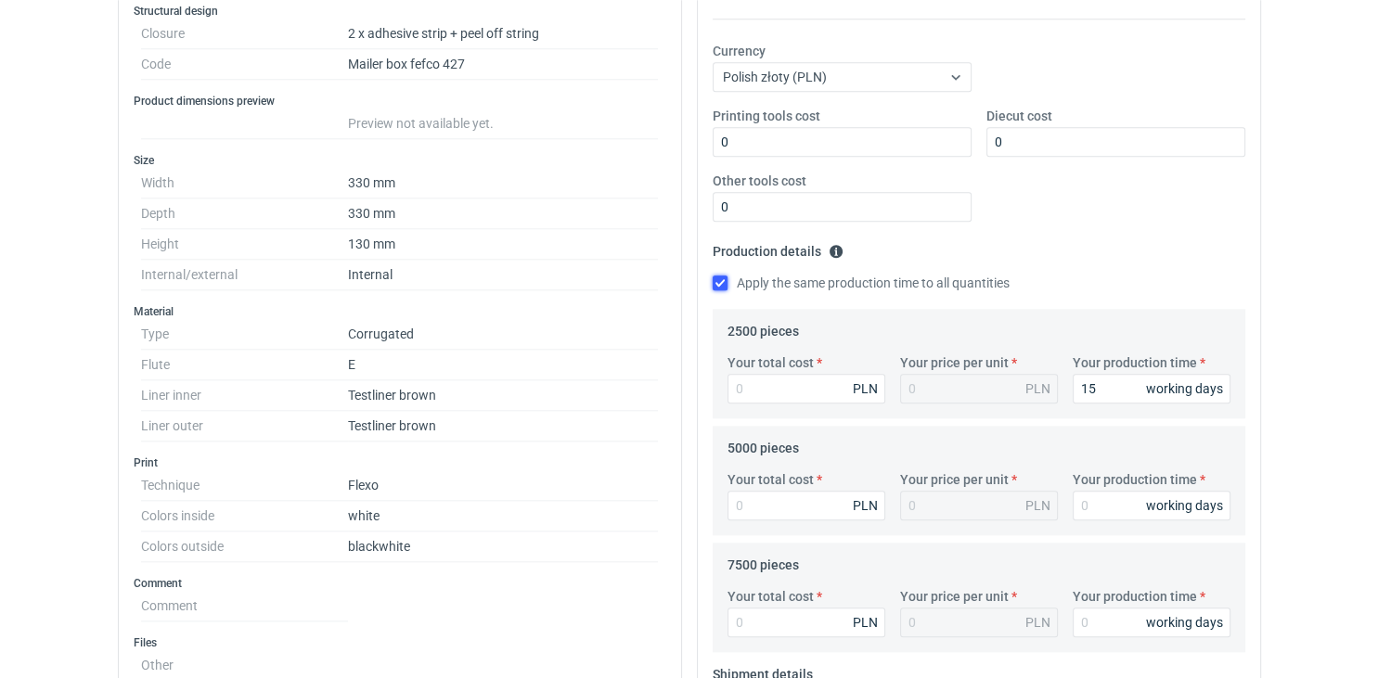
checkbox input "true"
type input "15"
click at [771, 387] on input "Your total cost" at bounding box center [806, 389] width 158 height 30
type input "5225"
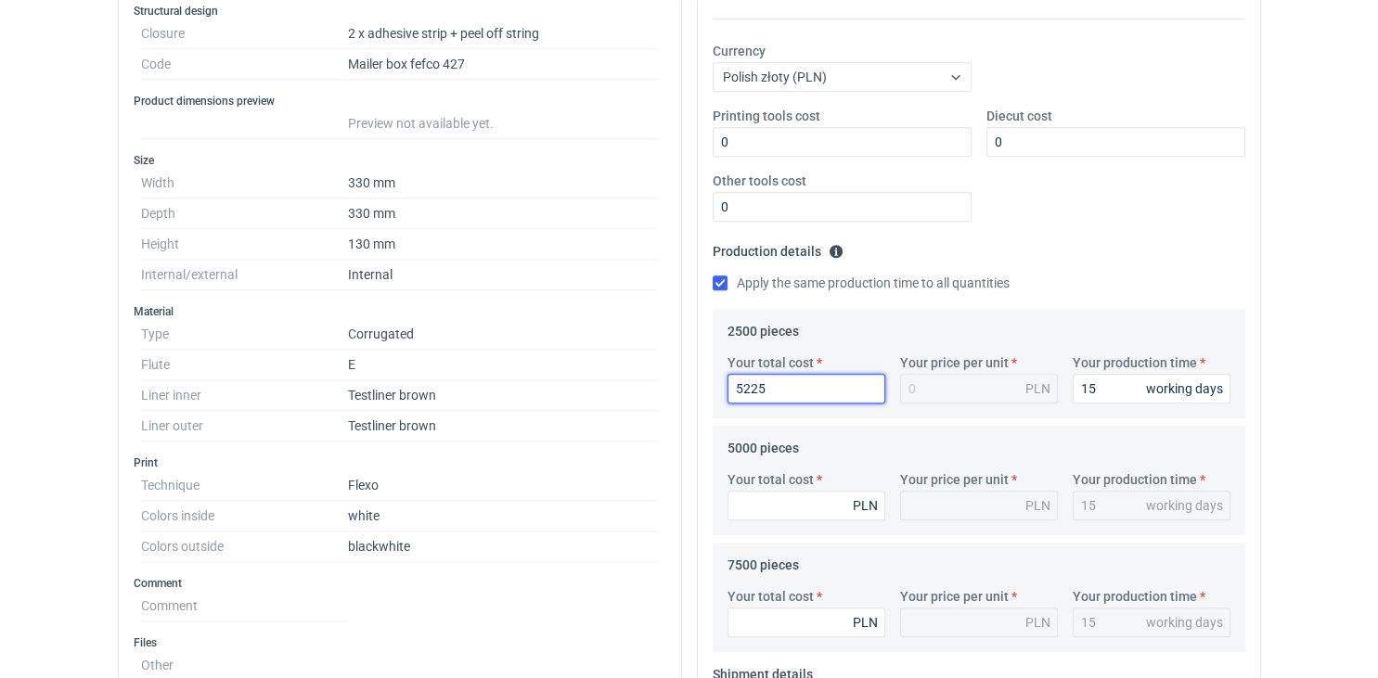
type input "2.09"
type input "5225"
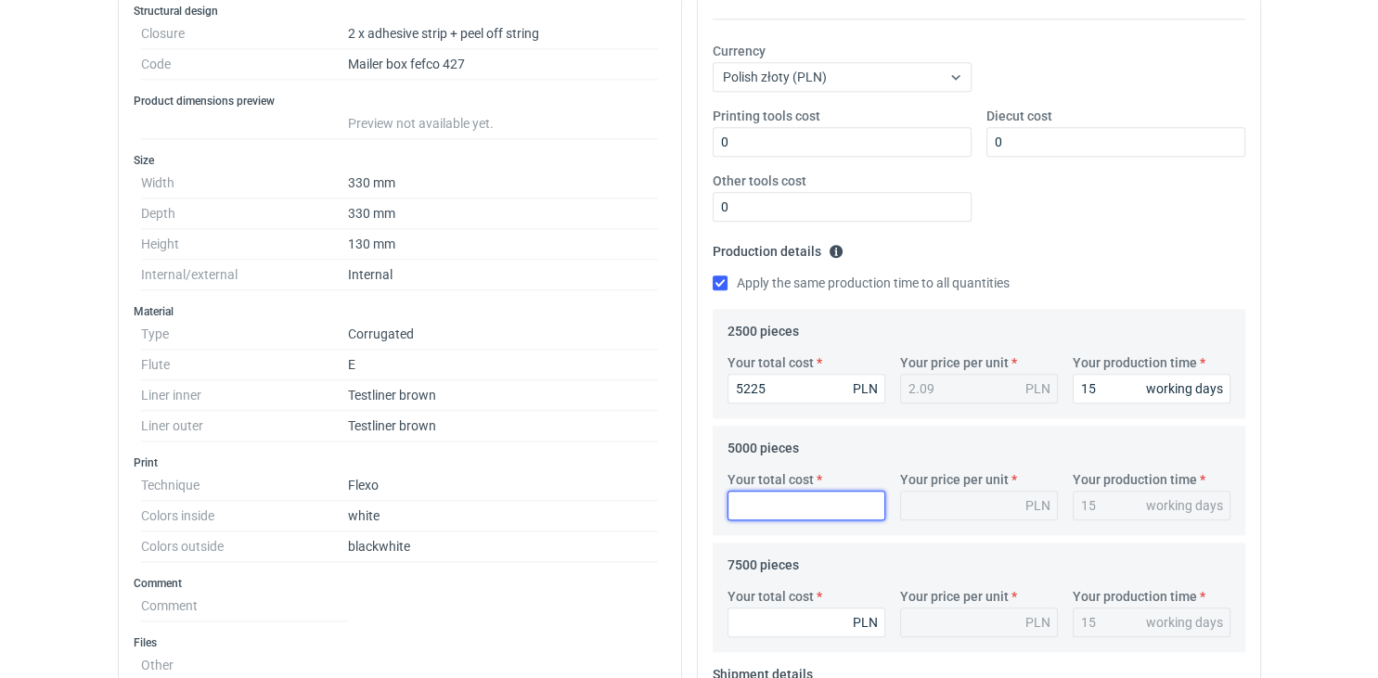
click at [754, 500] on input "Your total cost" at bounding box center [806, 506] width 158 height 30
type input "95"
type input "0.02"
type input "955"
type input "0.19"
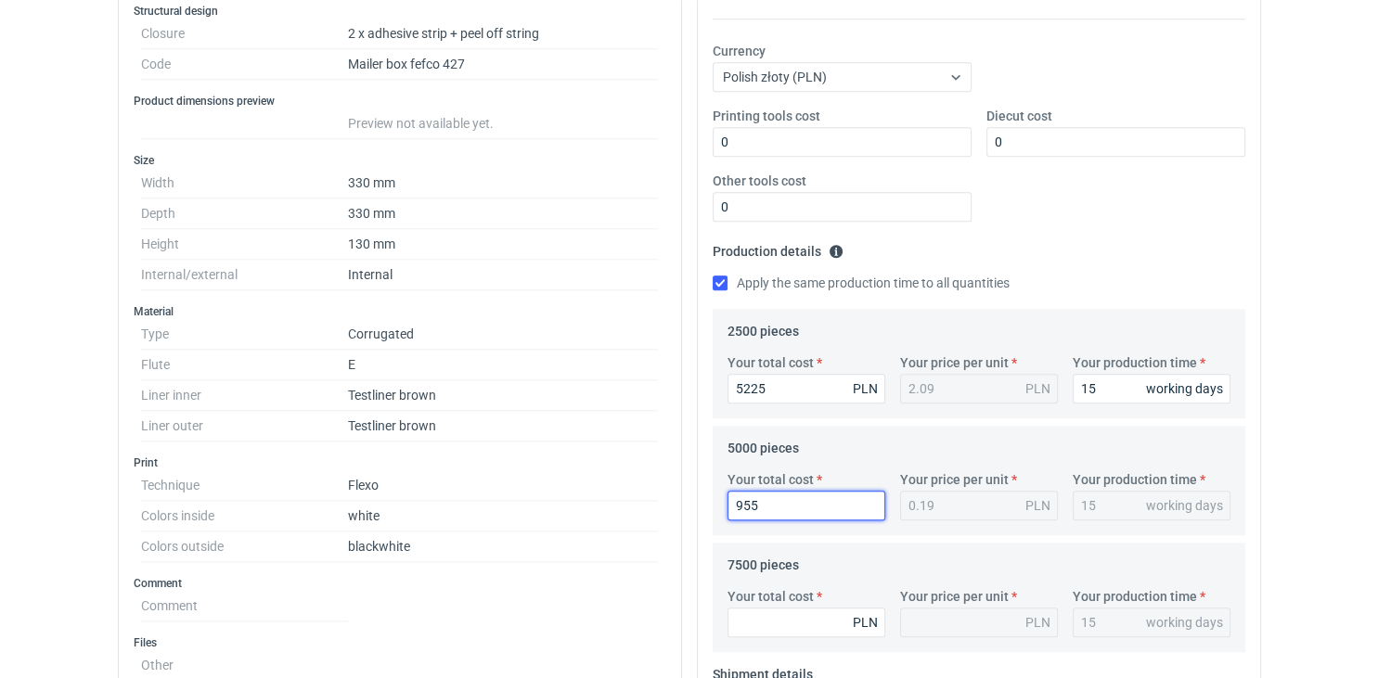
type input "9550"
type input "1.91"
type input "9550"
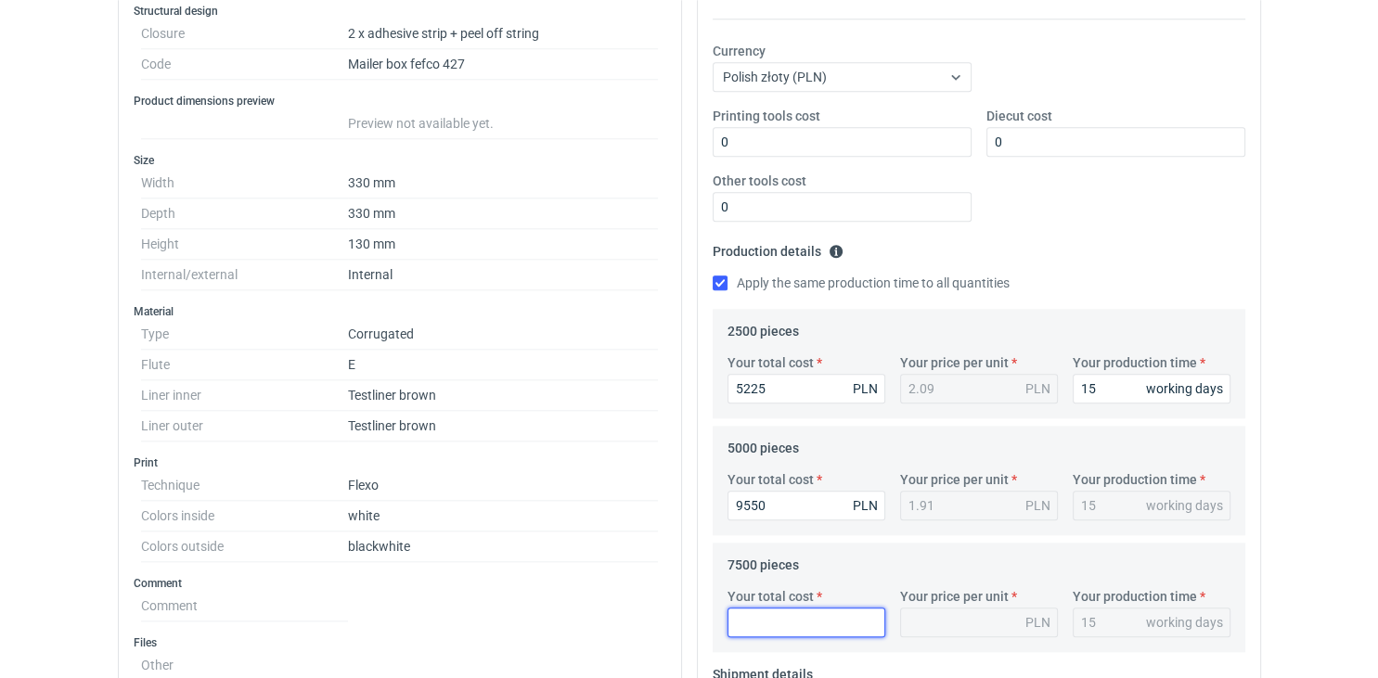
click at [785, 623] on input "Your total cost" at bounding box center [806, 623] width 158 height 30
type input "138"
type input "0.02"
type input "1387"
type input "0.18"
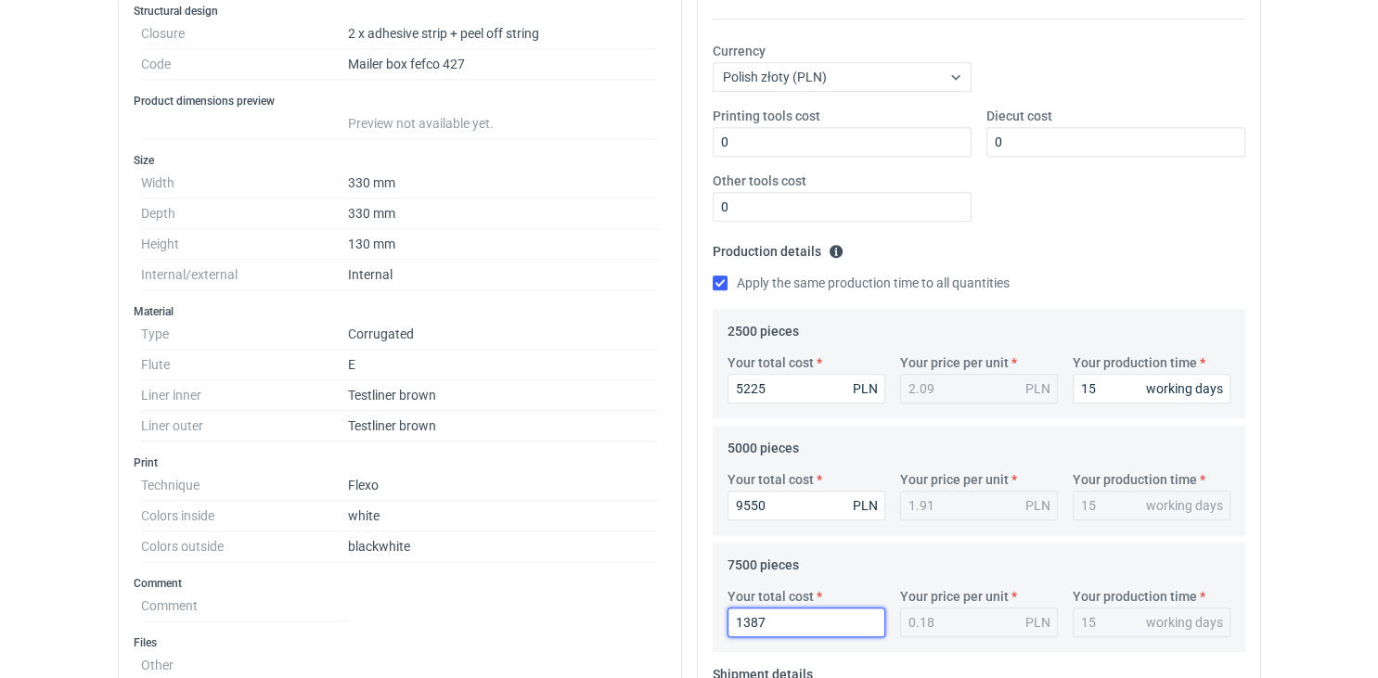
type input "13875"
type input "1.85"
type input "13875"
click at [1274, 342] on html "RFQs Specs Designs Items Orders Customers Tools Analytics 11 33 99+ ŁP Łukasz P…" at bounding box center [689, 3] width 1378 height 678
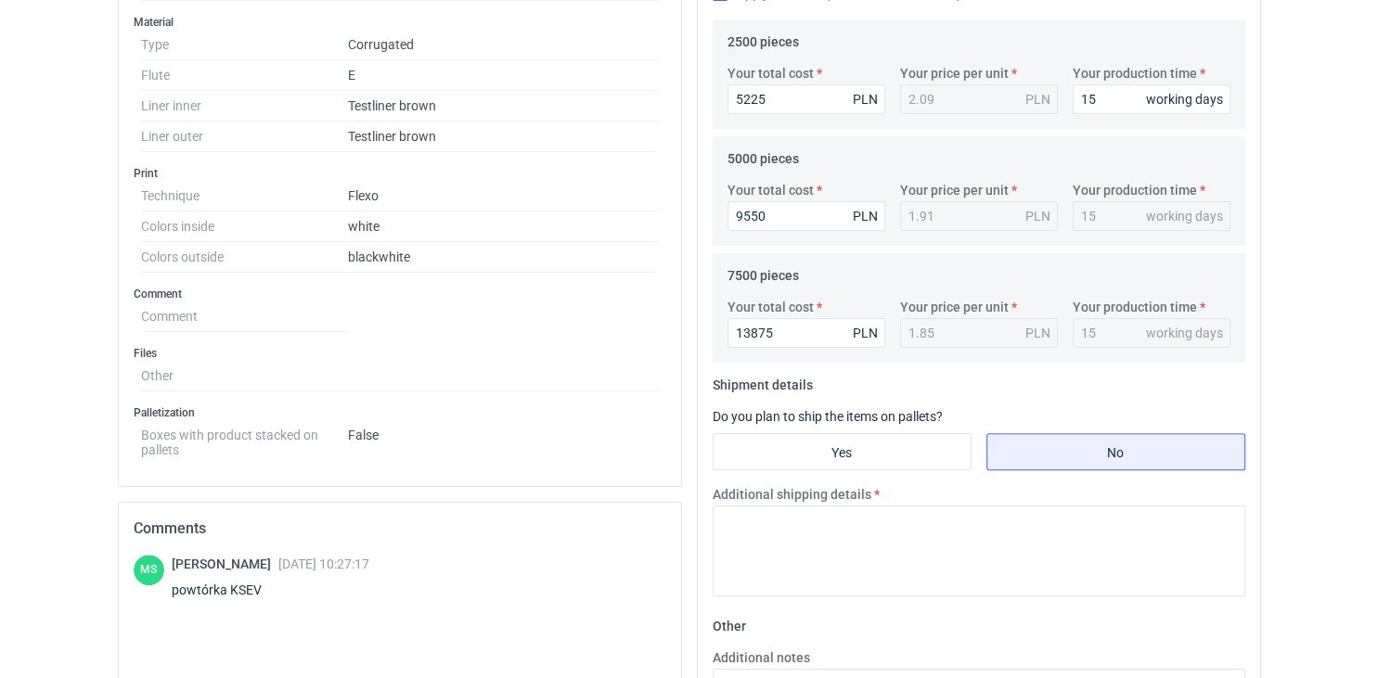
scroll to position [626, 0]
click at [900, 442] on input "Yes" at bounding box center [842, 450] width 257 height 35
radio input "true"
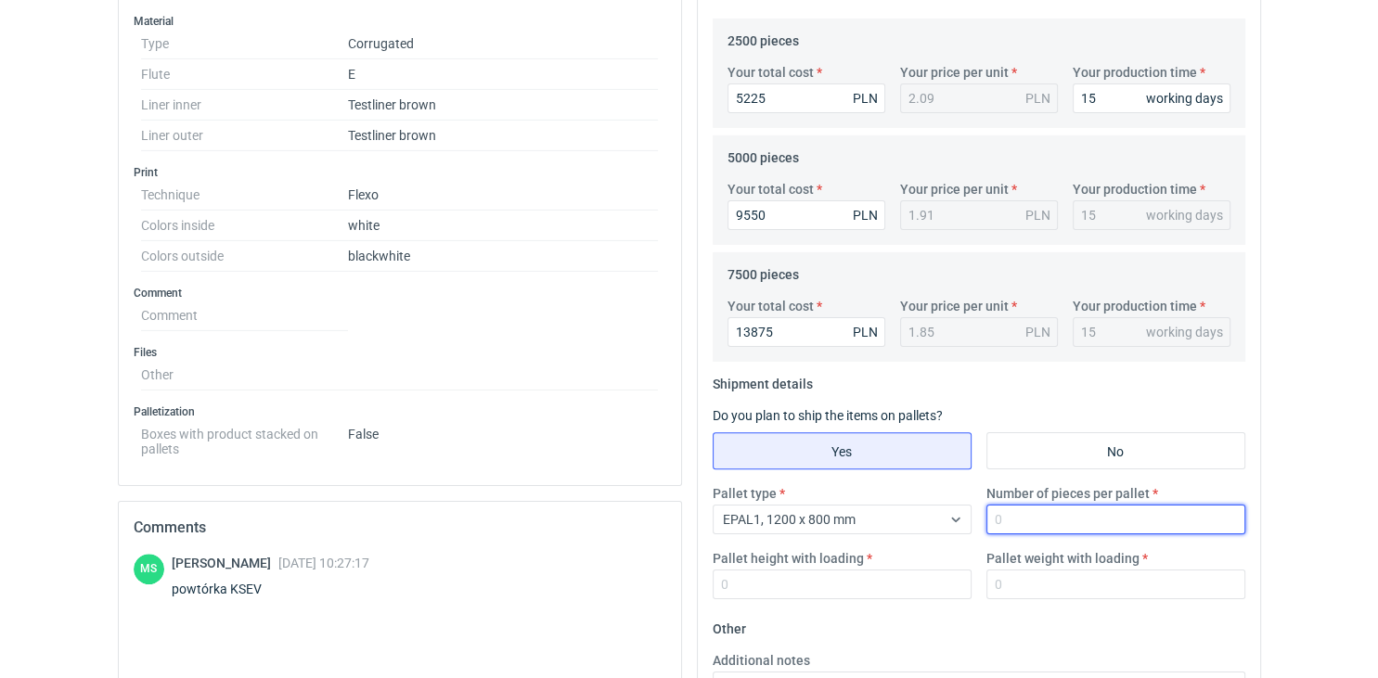
click at [1015, 521] on input "Number of pieces per pallet" at bounding box center [1115, 520] width 259 height 30
type input "1000"
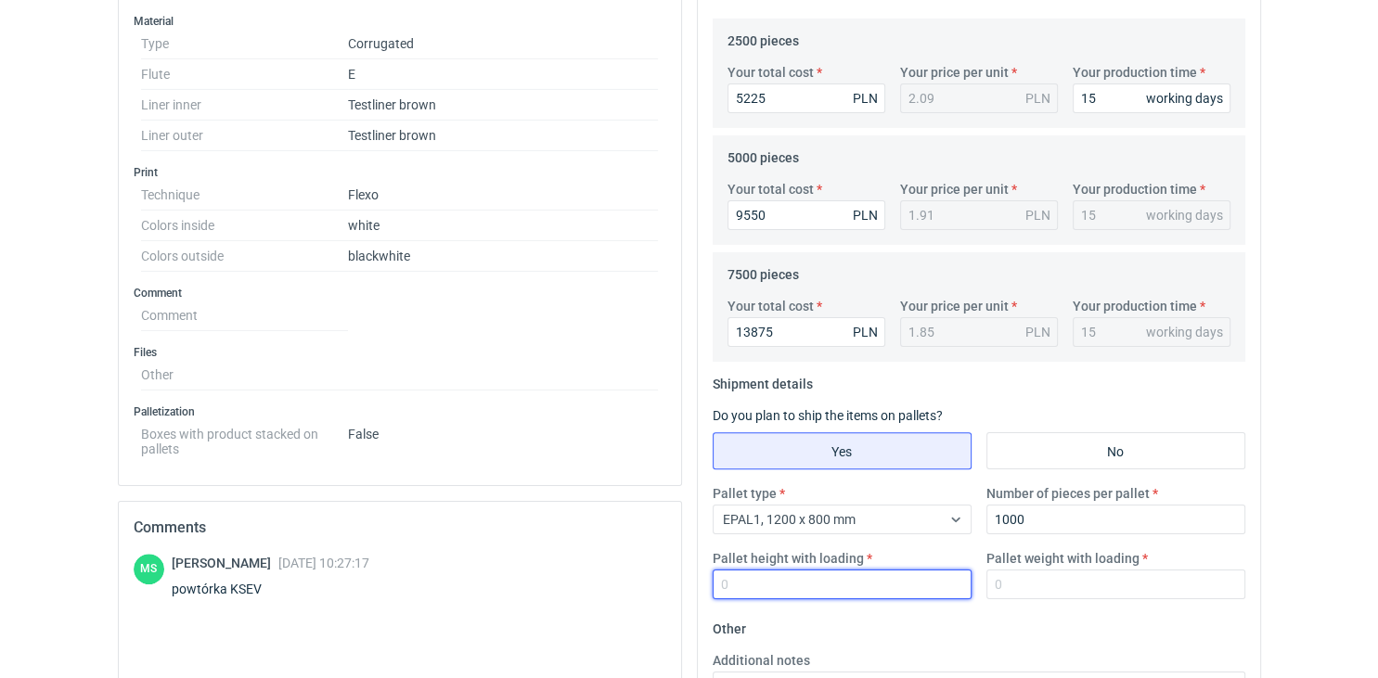
click at [906, 586] on input "Pallet height with loading" at bounding box center [842, 585] width 259 height 30
type input "1800"
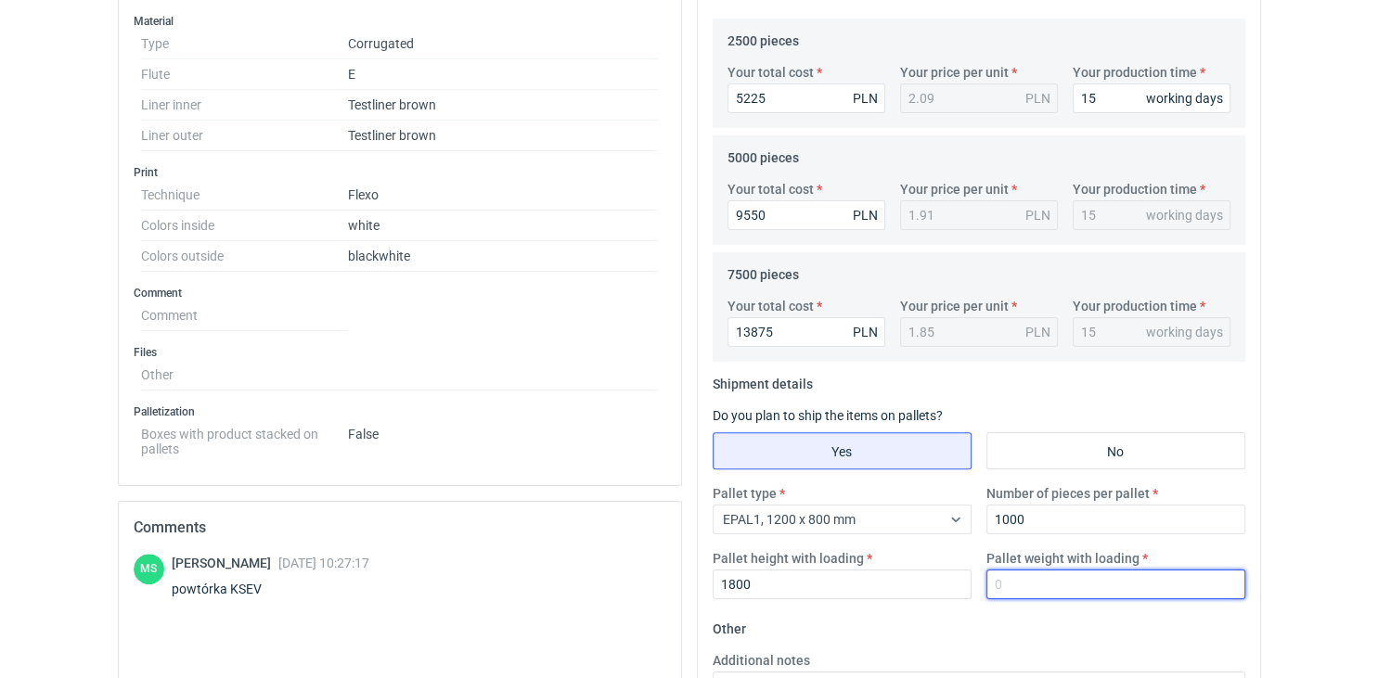
click at [1069, 590] on input "Pallet weight with loading" at bounding box center [1115, 585] width 259 height 30
type input "380"
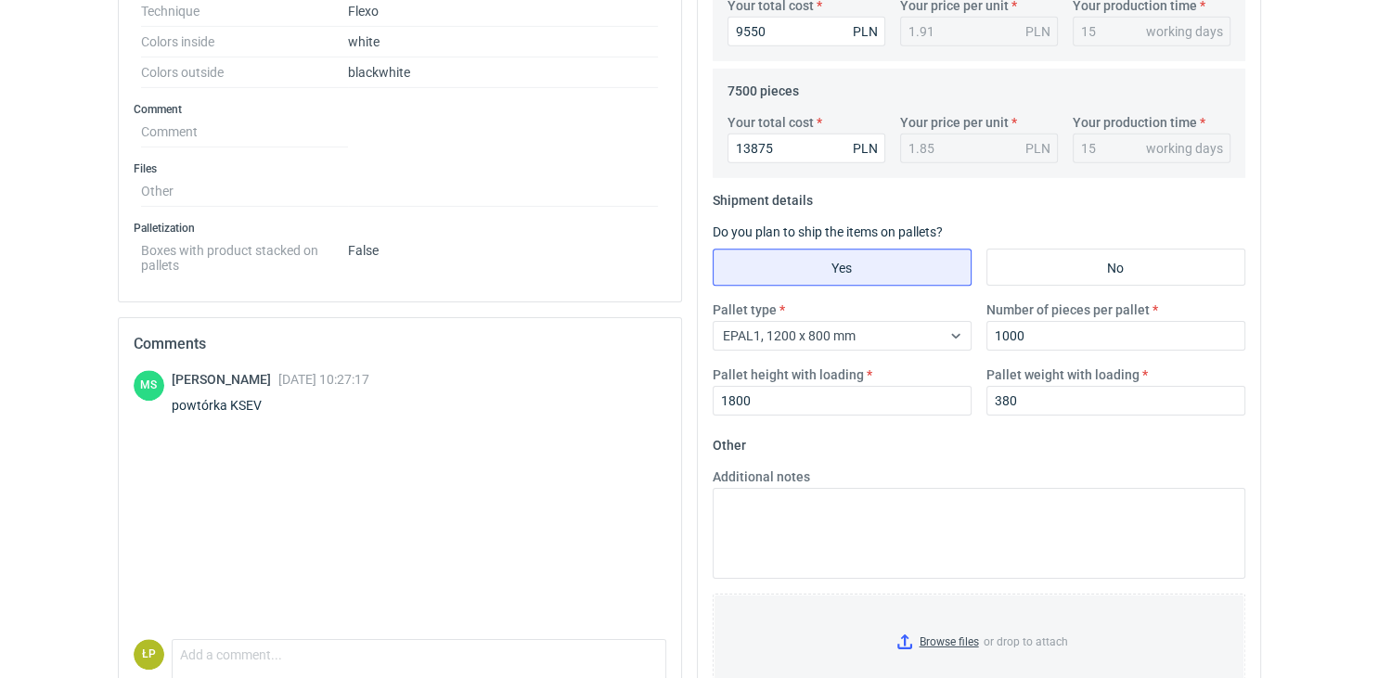
scroll to position [817, 0]
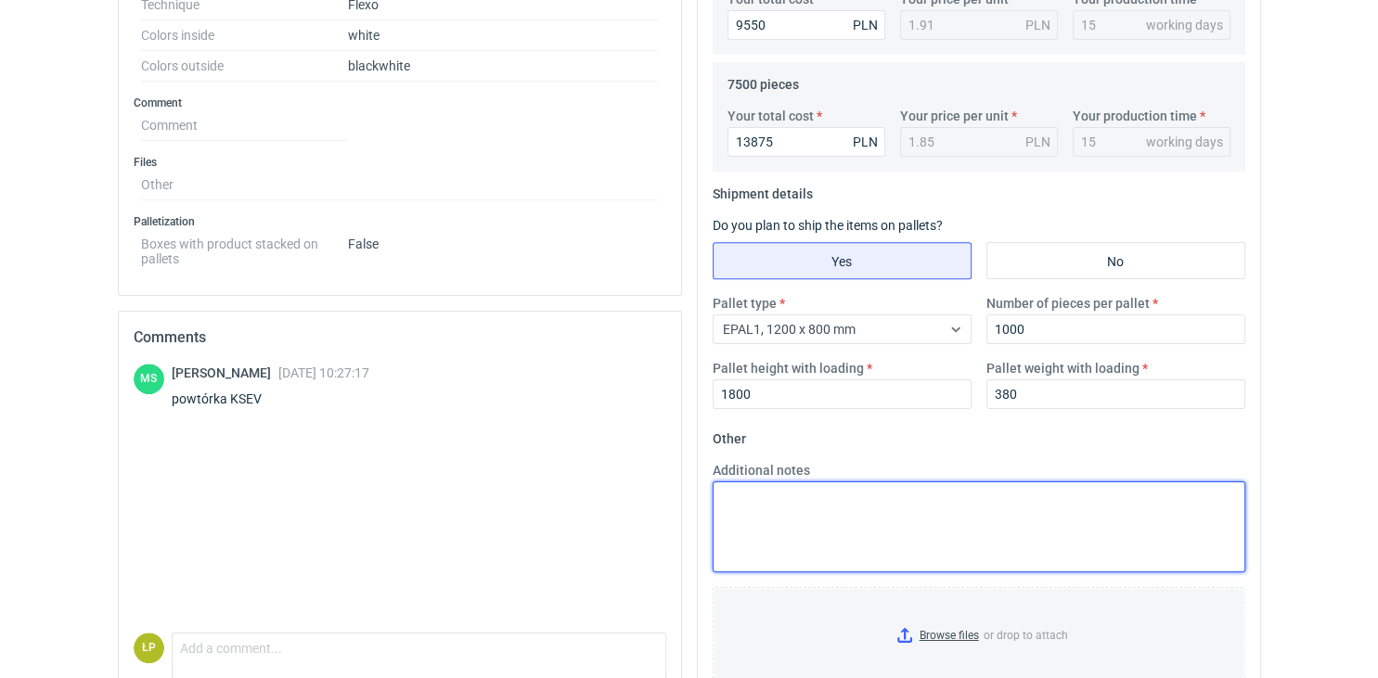
click at [1086, 519] on textarea "Additional notes" at bounding box center [979, 527] width 533 height 91
drag, startPoint x: 963, startPoint y: 504, endPoint x: 677, endPoint y: 506, distance: 285.8
click at [713, 506] on textarea "41mm overhabd on each shgorter side" at bounding box center [979, 527] width 533 height 91
type textarea "41mm wystawanie po krótkiej stronie"
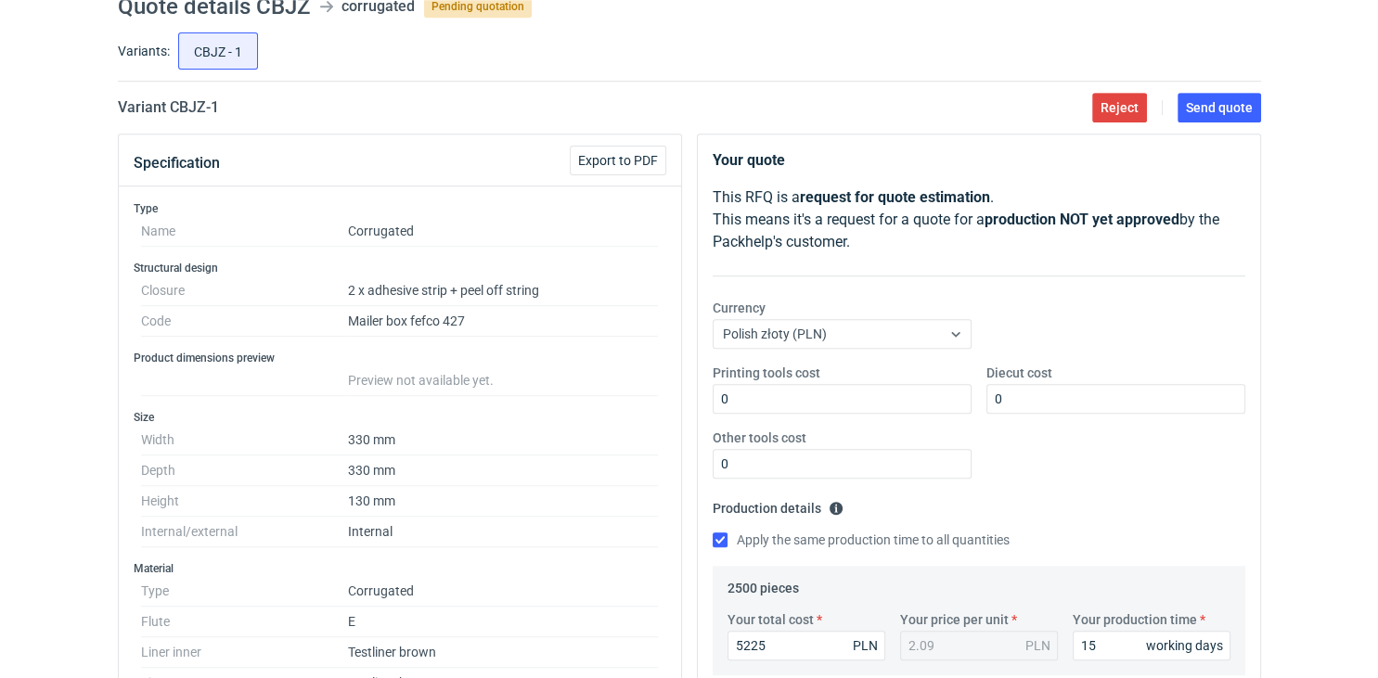
scroll to position [59, 0]
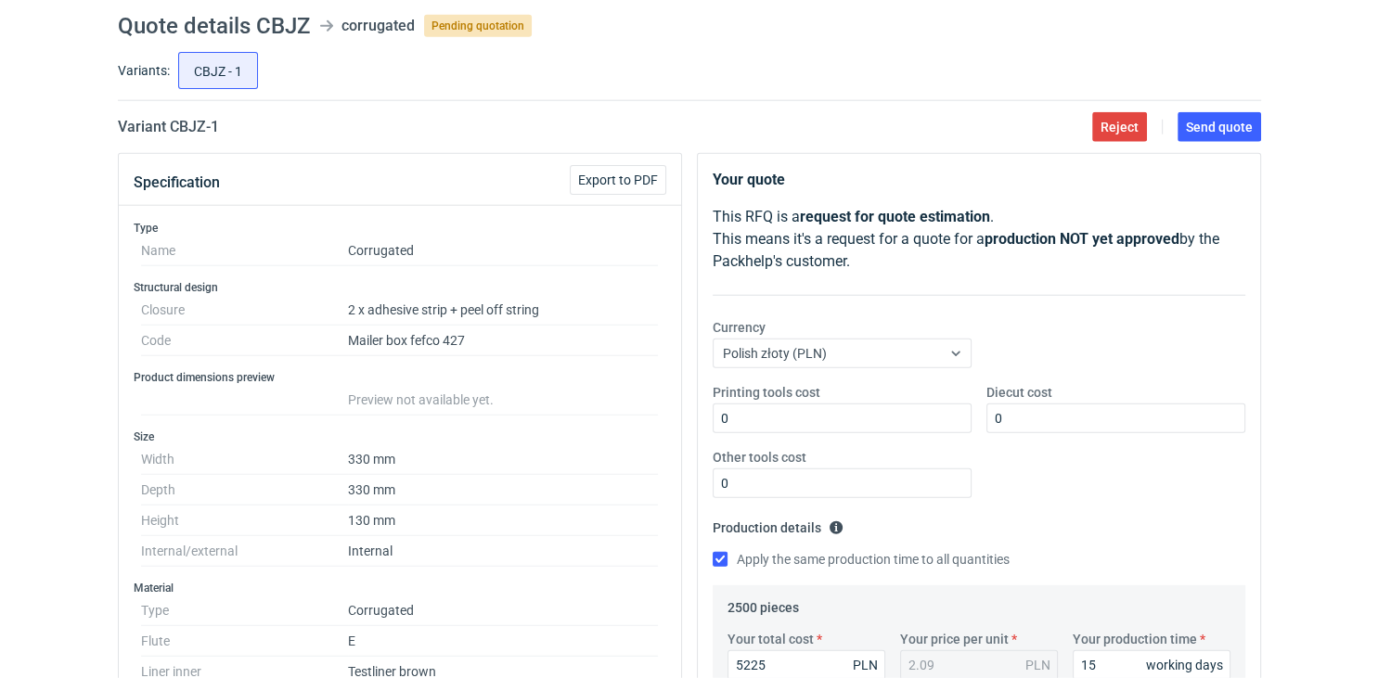
click at [1200, 126] on span "Send quote" at bounding box center [1219, 127] width 67 height 13
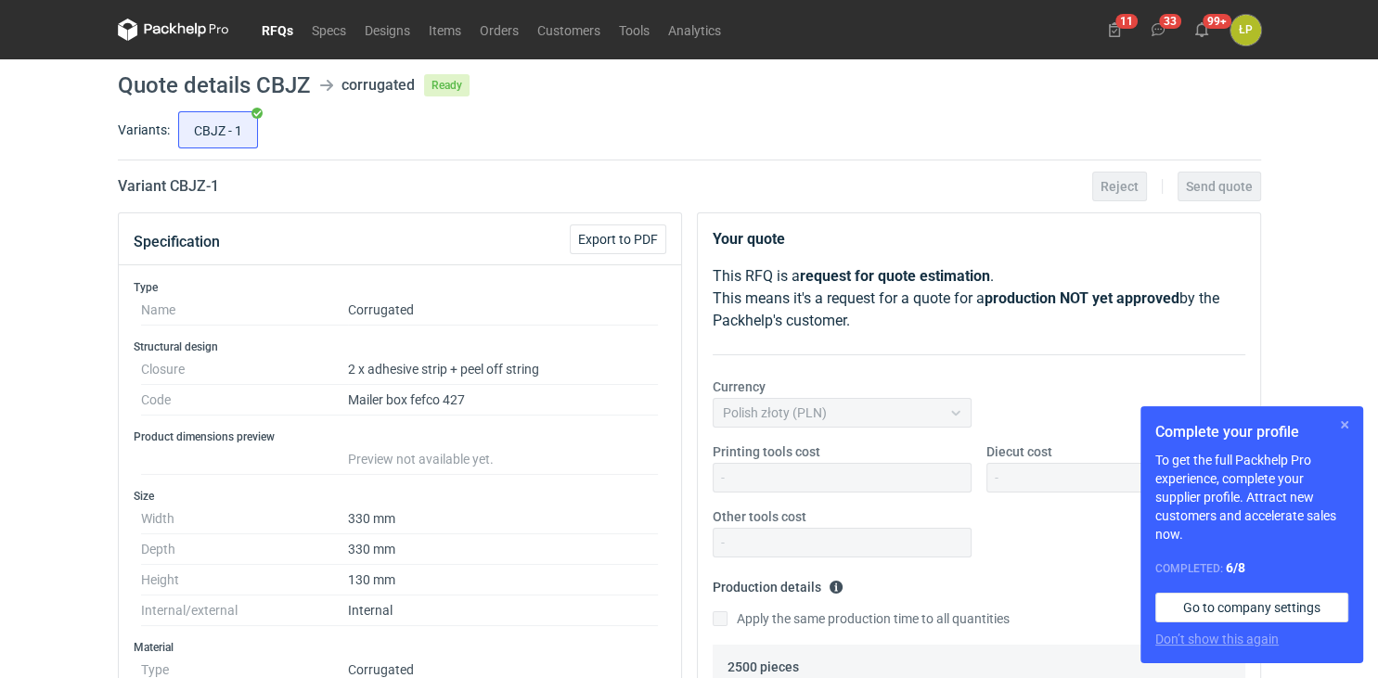
click at [1338, 421] on button "button" at bounding box center [1344, 425] width 22 height 22
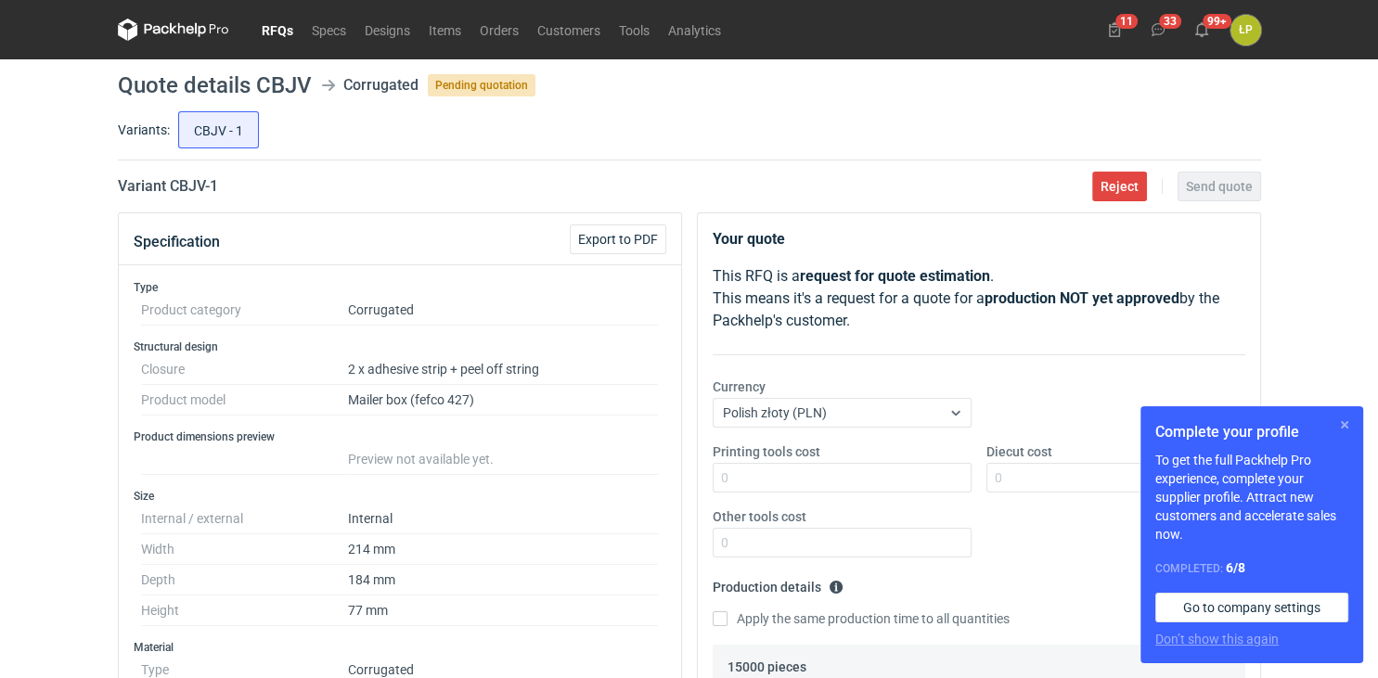
click at [1340, 432] on button "button" at bounding box center [1344, 425] width 22 height 22
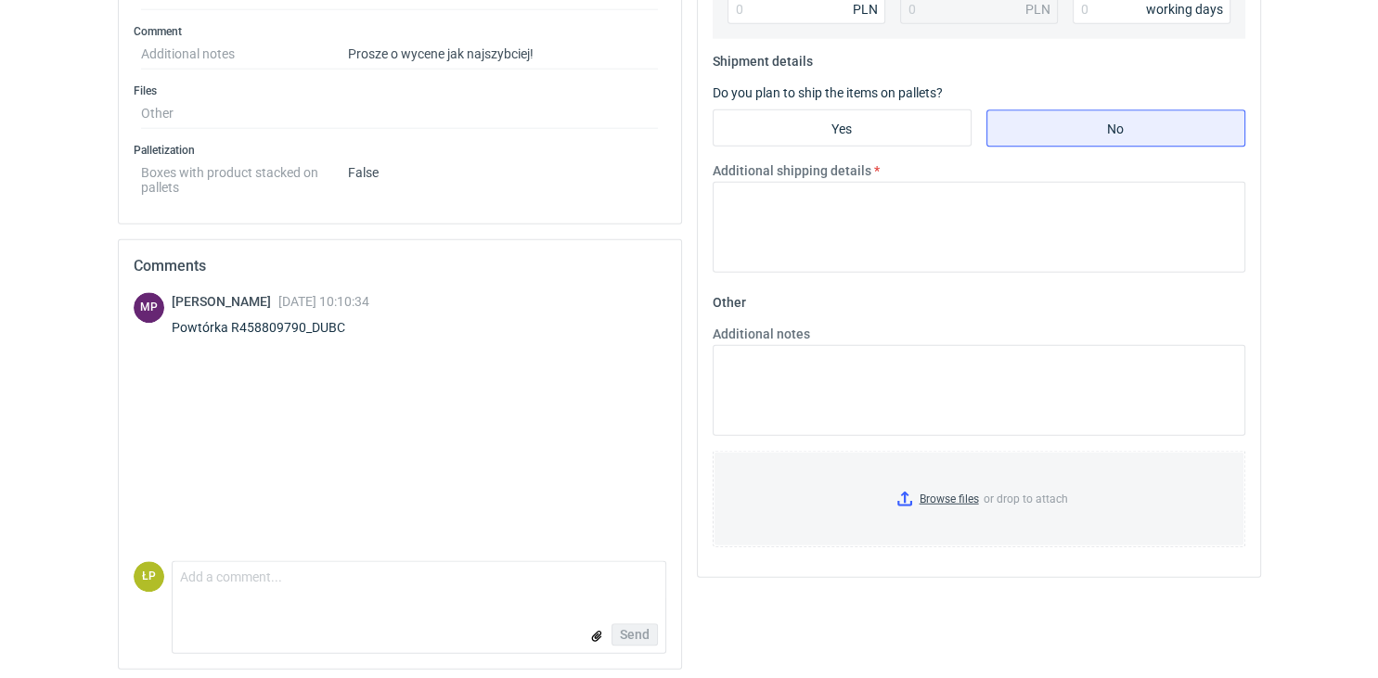
scroll to position [950, 0]
click at [323, 323] on div "Powtórka R458809790_DUBC" at bounding box center [271, 326] width 198 height 19
copy div "R458809790_DUBC"
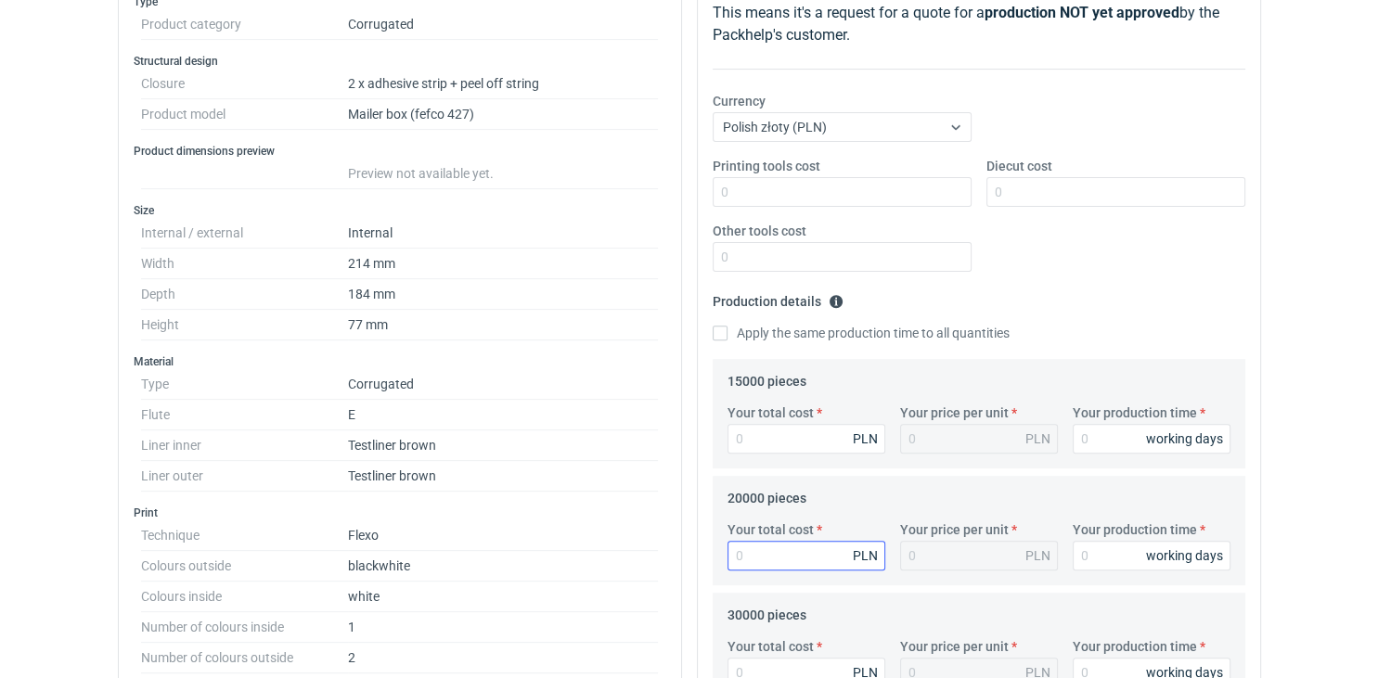
scroll to position [279, 0]
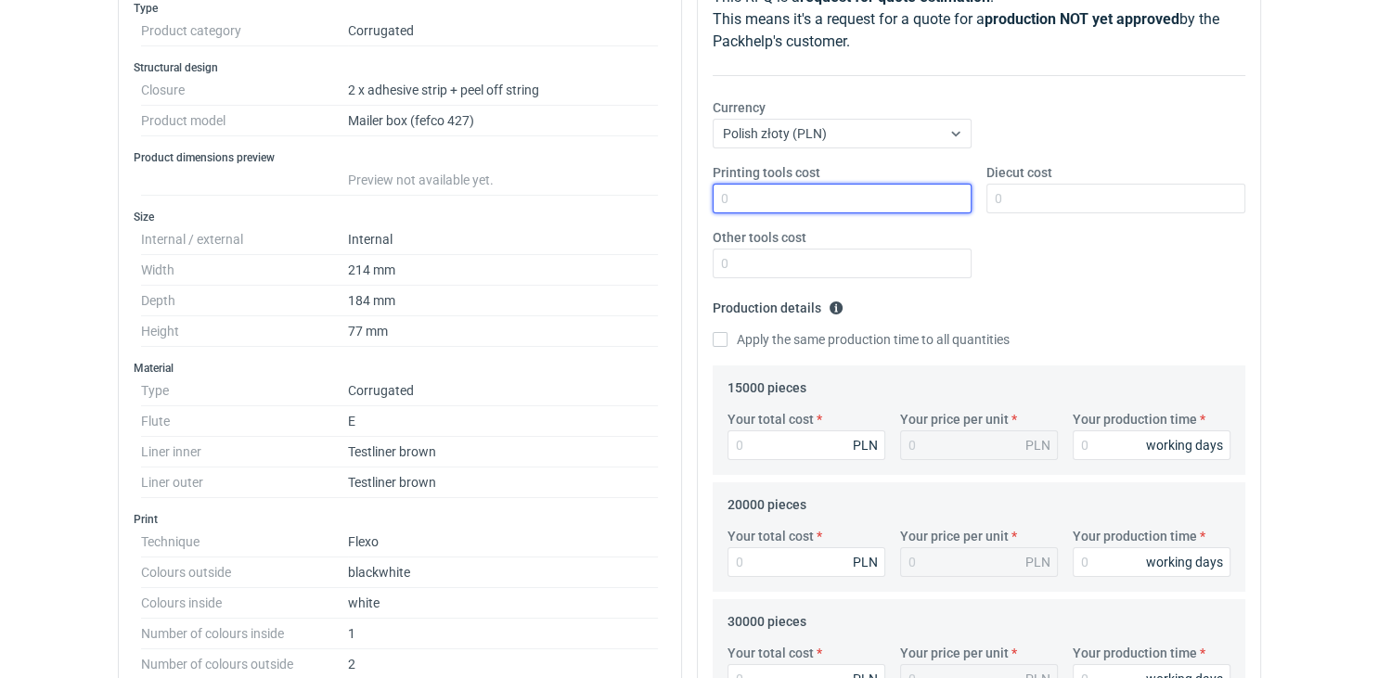
click at [803, 212] on input "Printing tools cost" at bounding box center [842, 199] width 259 height 30
type input "0"
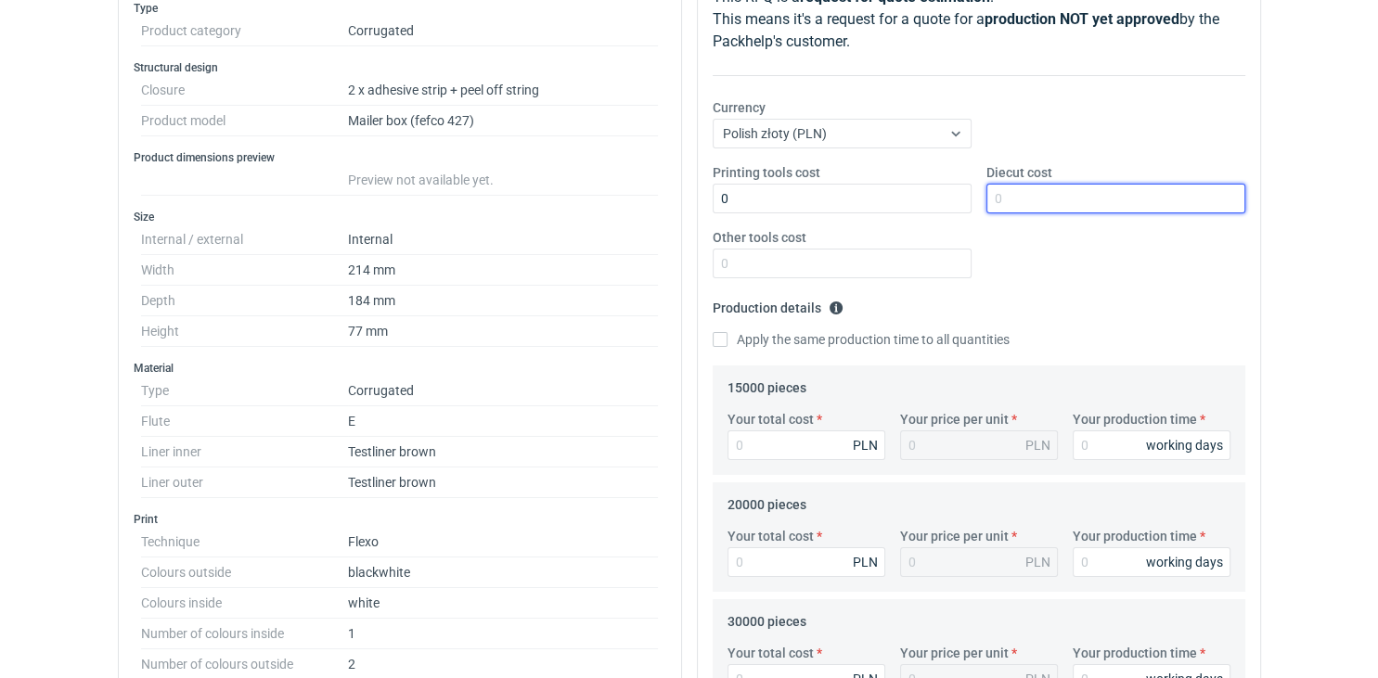
click at [1027, 199] on input "Diecut cost" at bounding box center [1115, 199] width 259 height 30
type input "0"
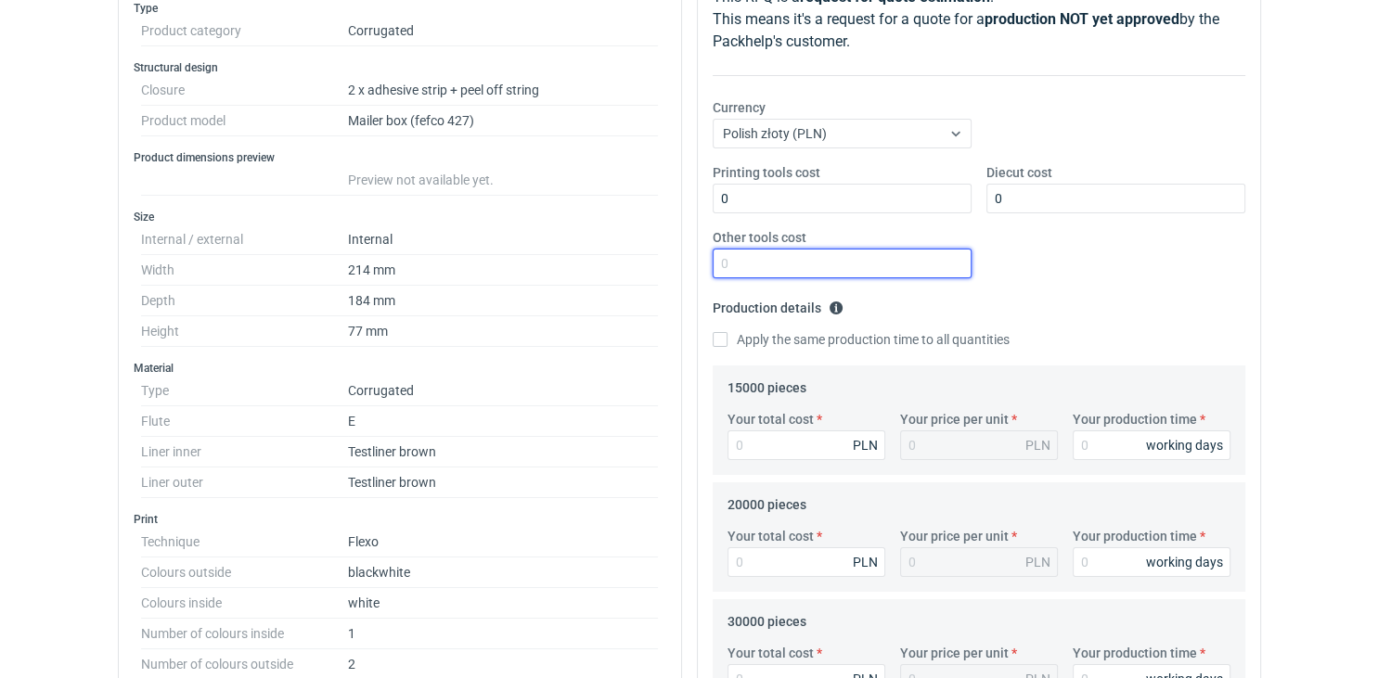
click at [935, 259] on input "Other tools cost" at bounding box center [842, 264] width 259 height 30
type input "0"
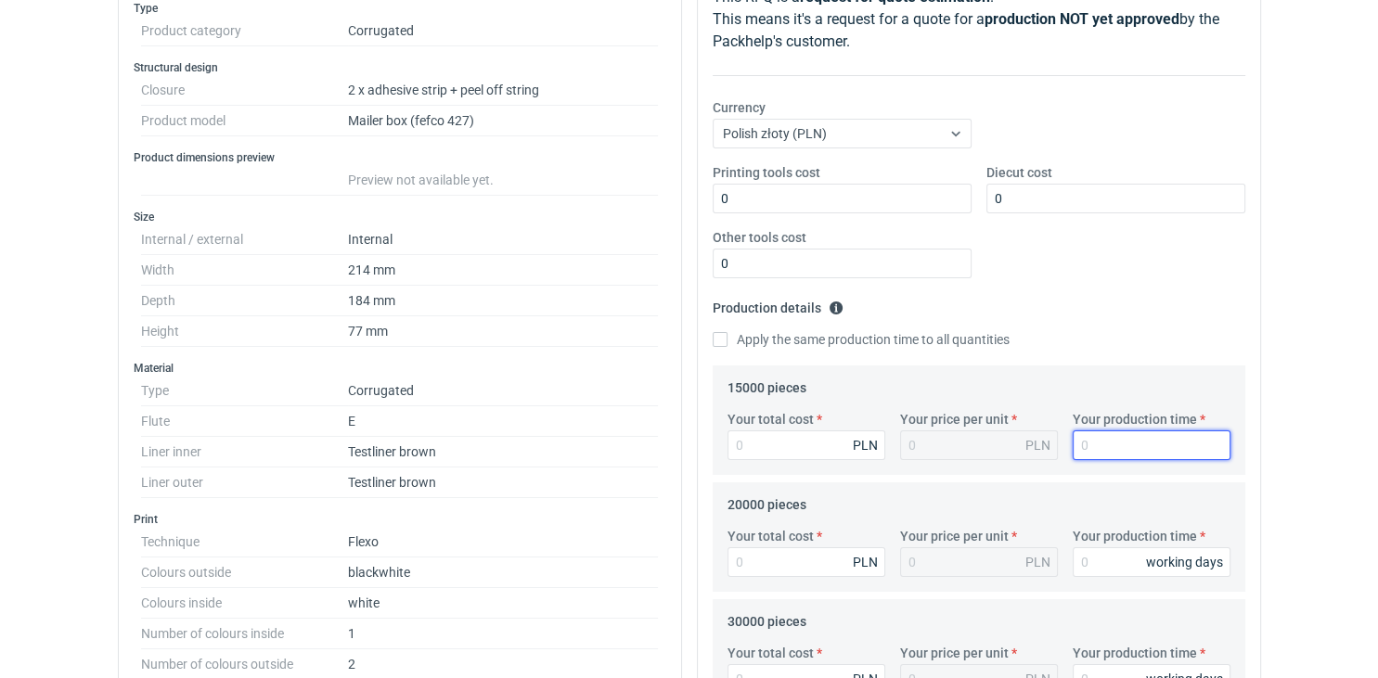
click at [1101, 439] on input "Your production time" at bounding box center [1152, 446] width 158 height 30
type input "15"
click at [896, 336] on label "Apply the same production time to all quantities" at bounding box center [861, 339] width 297 height 19
click at [727, 336] on input "Apply the same production time to all quantities" at bounding box center [720, 339] width 15 height 15
checkbox input "true"
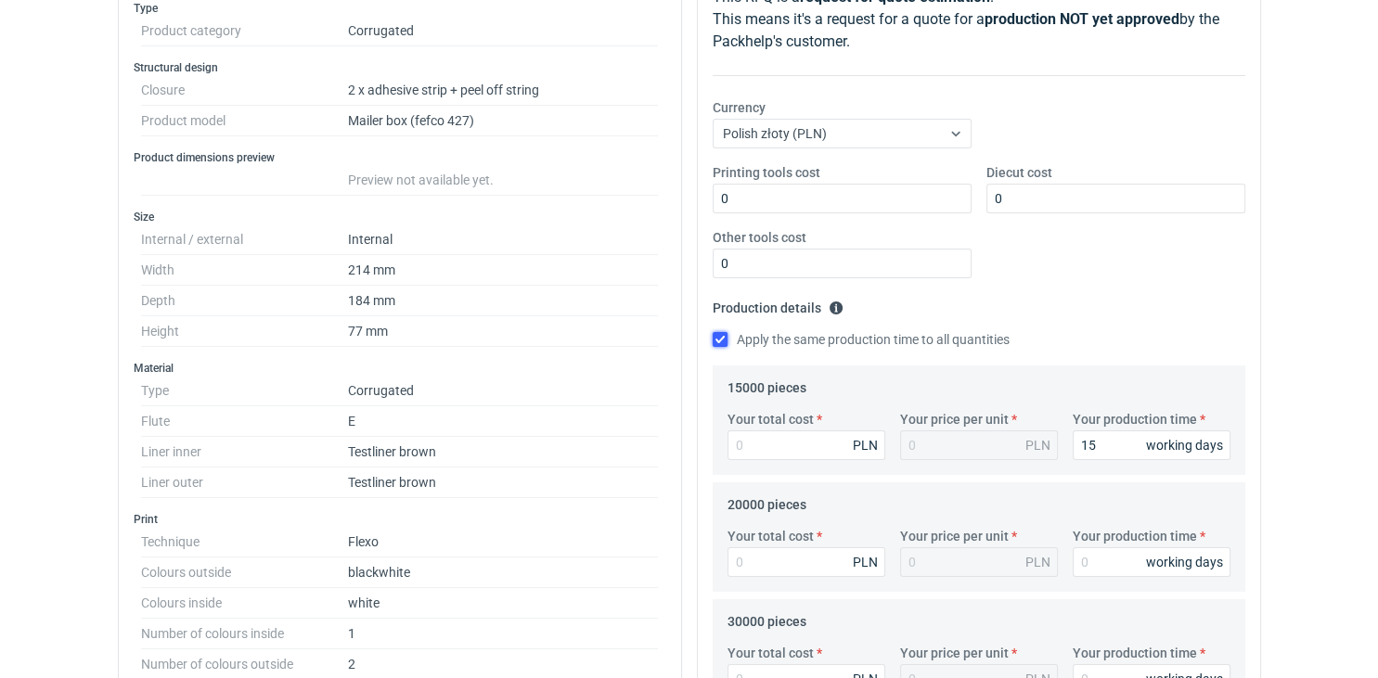
type input "15"
click at [772, 454] on input "Your total cost" at bounding box center [806, 446] width 158 height 30
type input "11100"
type input "0.74"
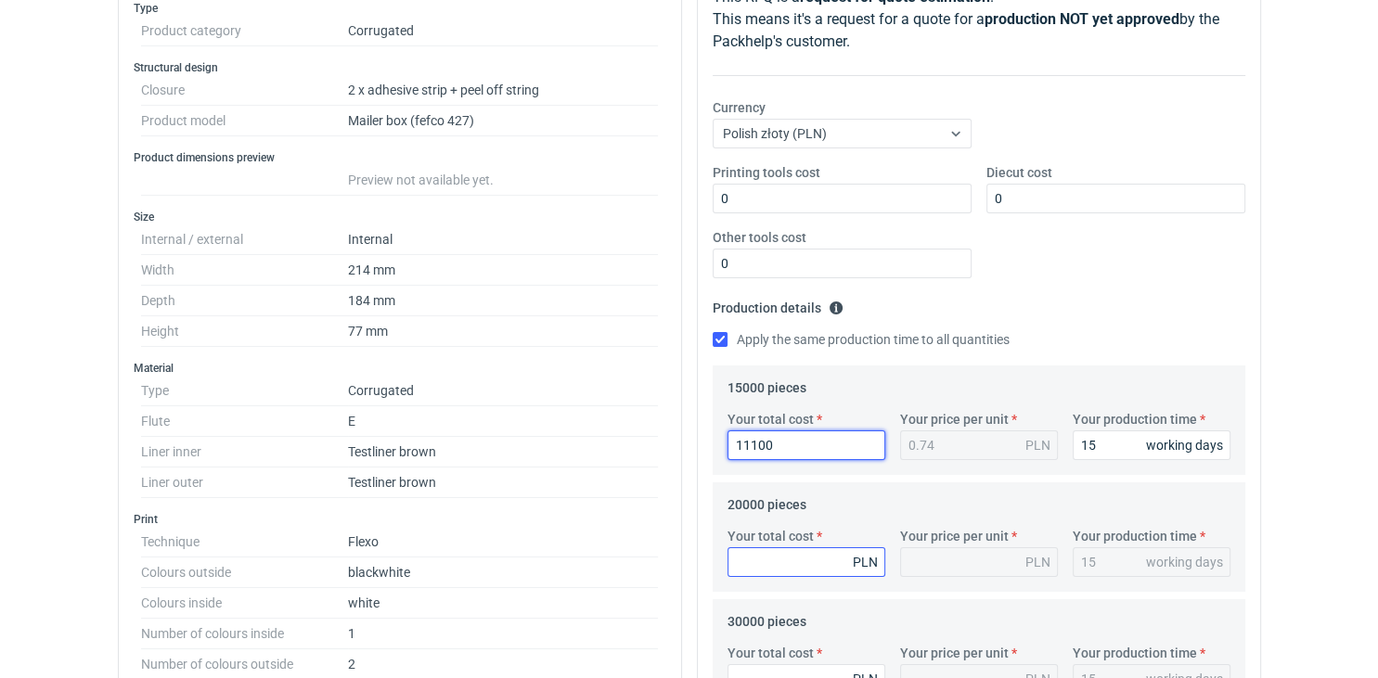
type input "11100"
click at [781, 565] on input "Your total cost" at bounding box center [806, 562] width 158 height 30
type input "14600"
type input "0.73"
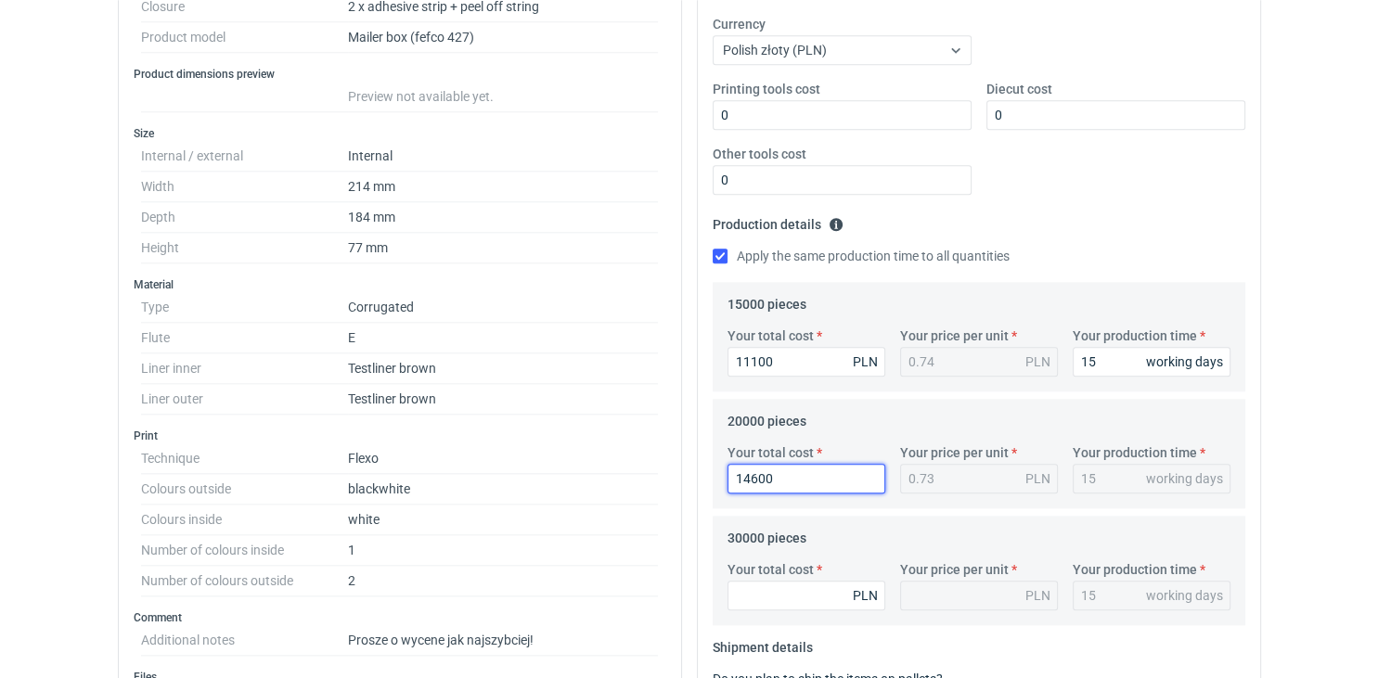
scroll to position [369, 0]
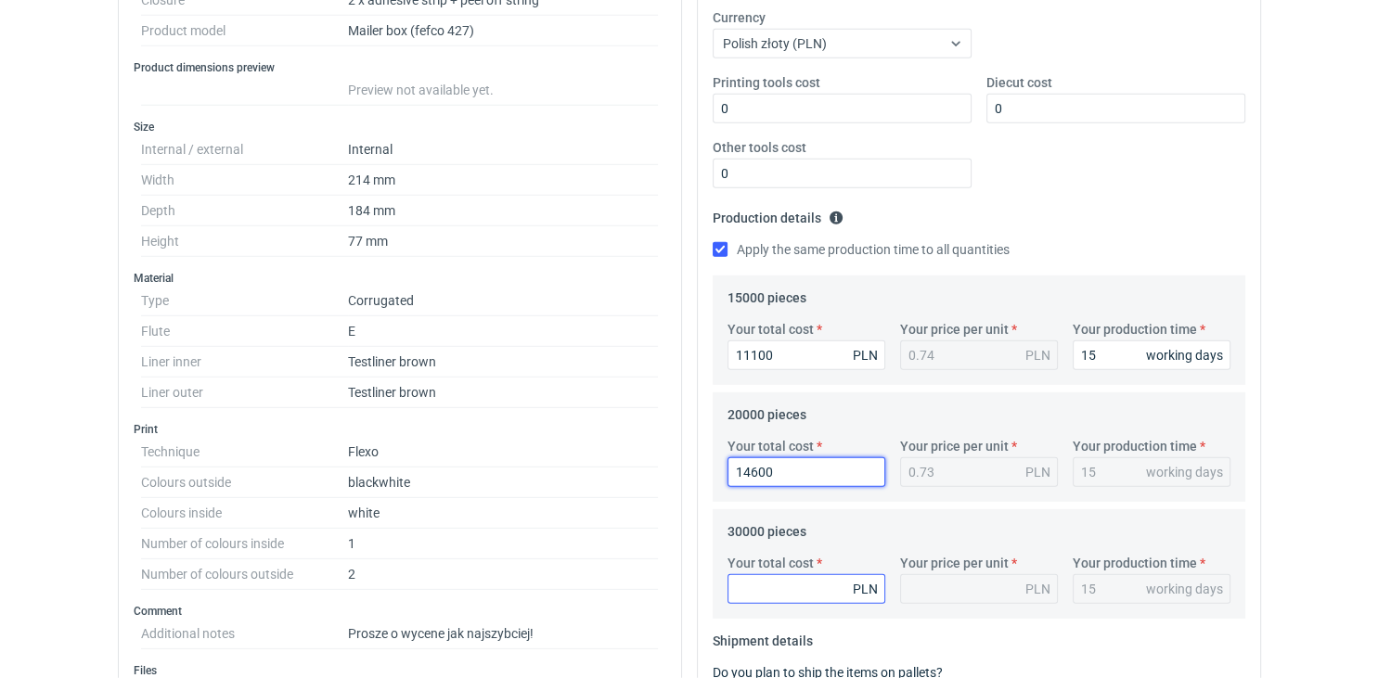
type input "14600"
click at [775, 602] on input "Your total cost" at bounding box center [806, 589] width 158 height 30
type input "20400"
type input "0.68"
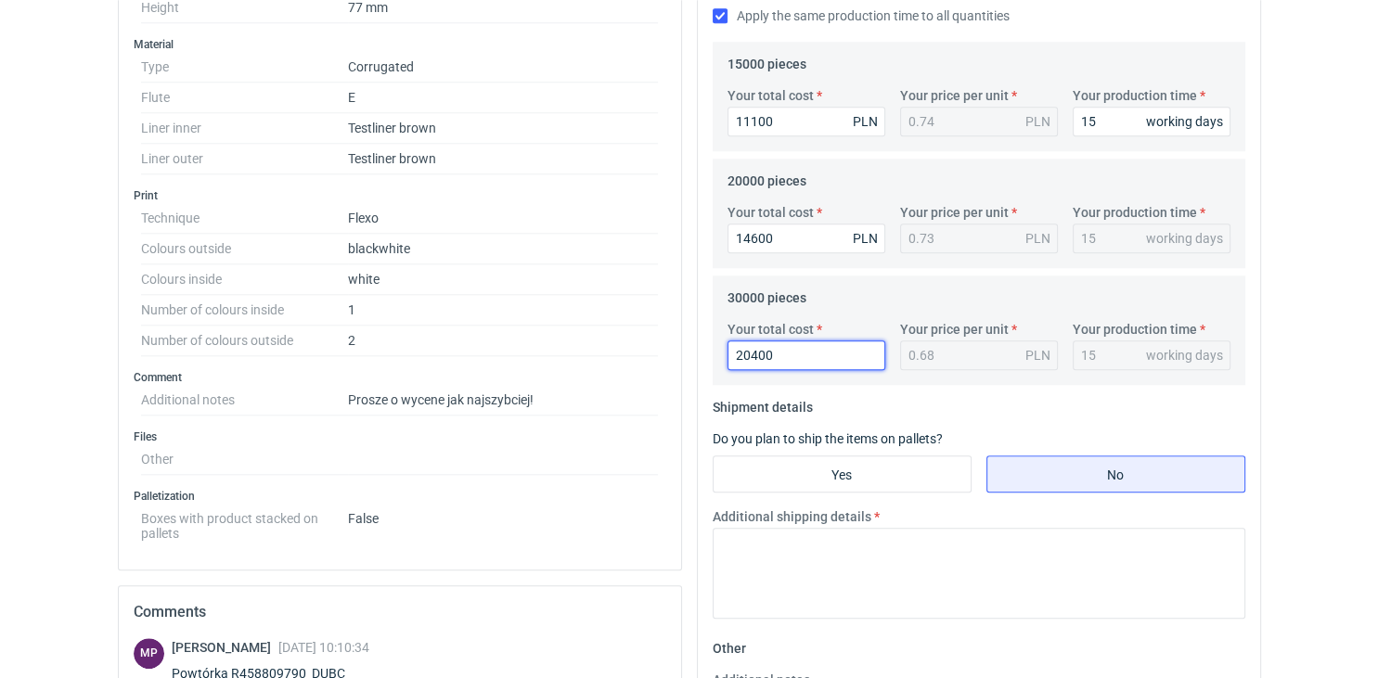
scroll to position [608, 0]
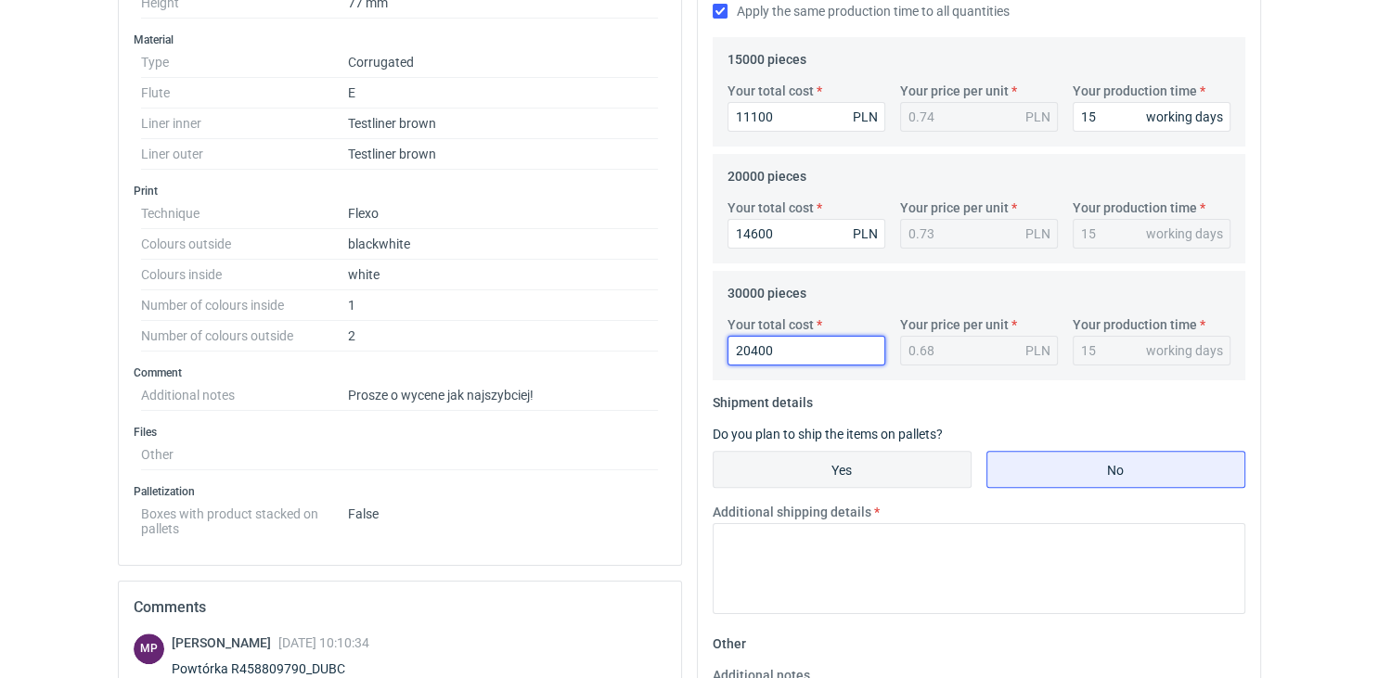
type input "20400"
click at [937, 473] on input "Yes" at bounding box center [842, 469] width 257 height 35
radio input "true"
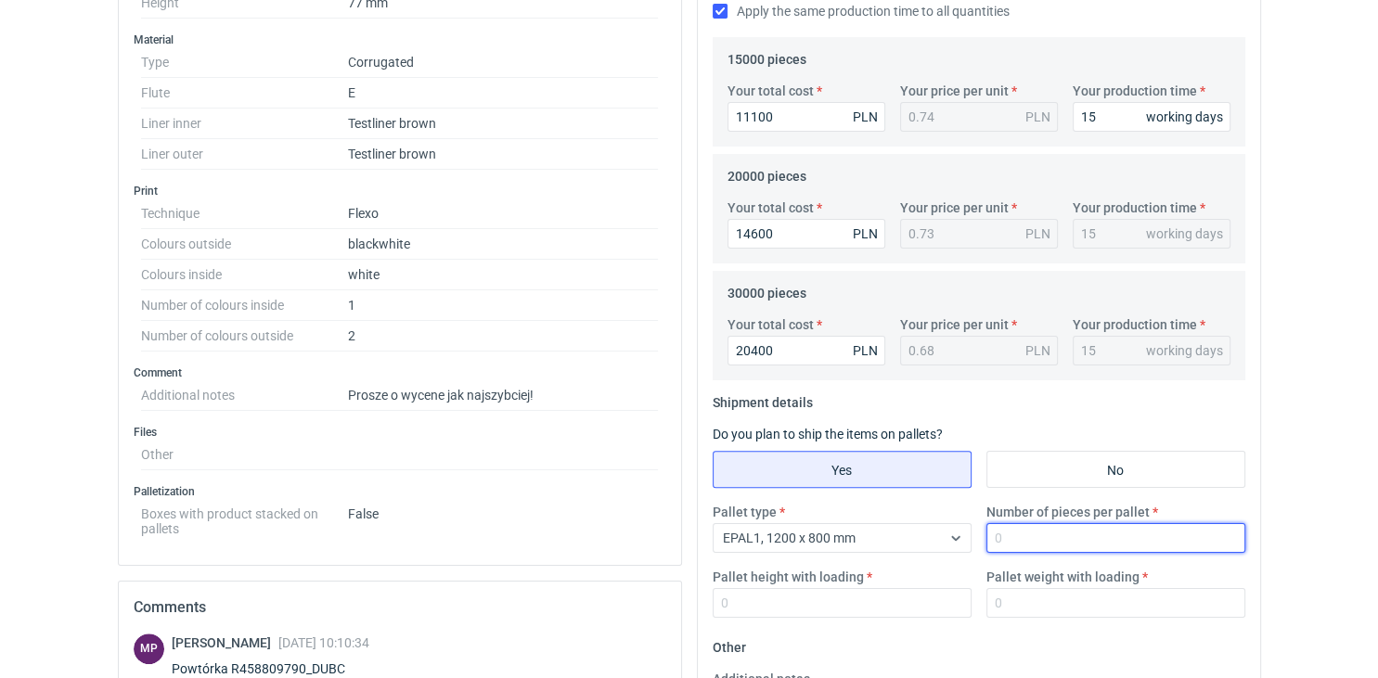
click at [1025, 547] on input "Number of pieces per pallet" at bounding box center [1115, 538] width 259 height 30
type input "3800"
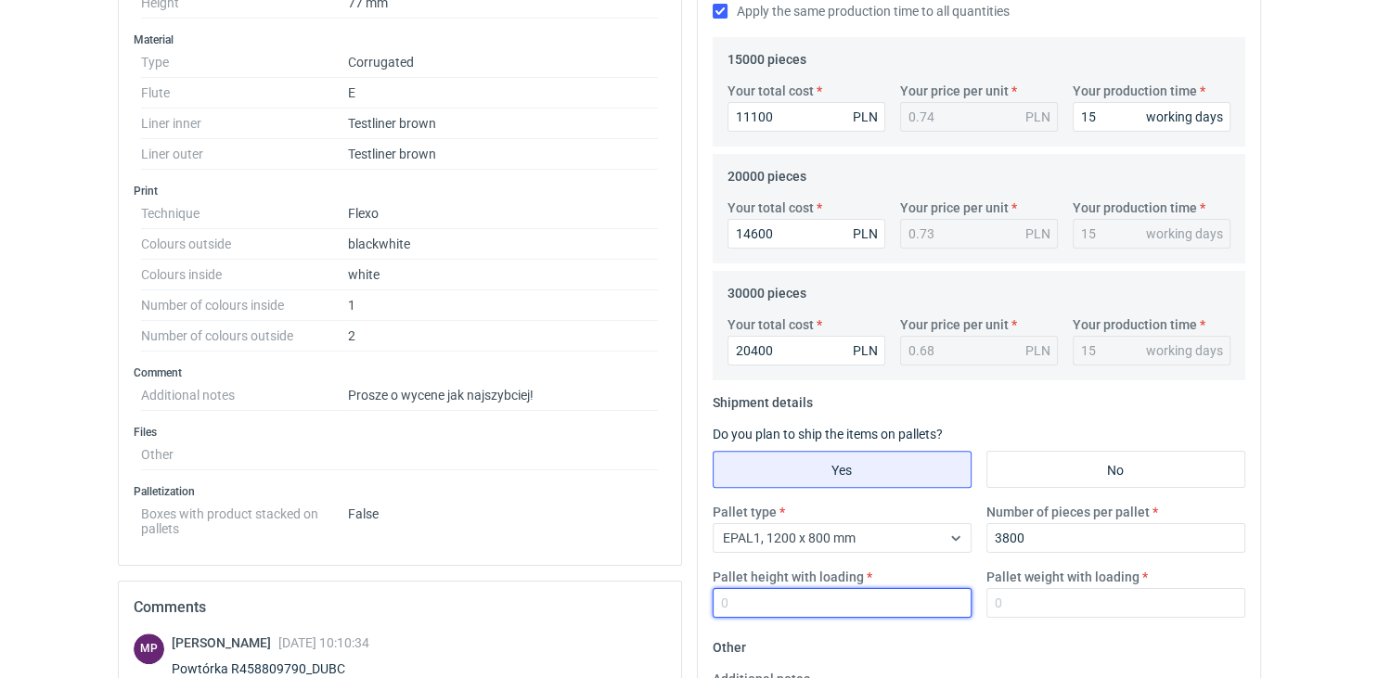
click at [948, 602] on input "Pallet height with loading" at bounding box center [842, 603] width 259 height 30
type input "1800"
click at [970, 421] on fieldset "Shipment details Do you plan to ship the items on pallets? Yes No Pallet type E…" at bounding box center [979, 510] width 533 height 245
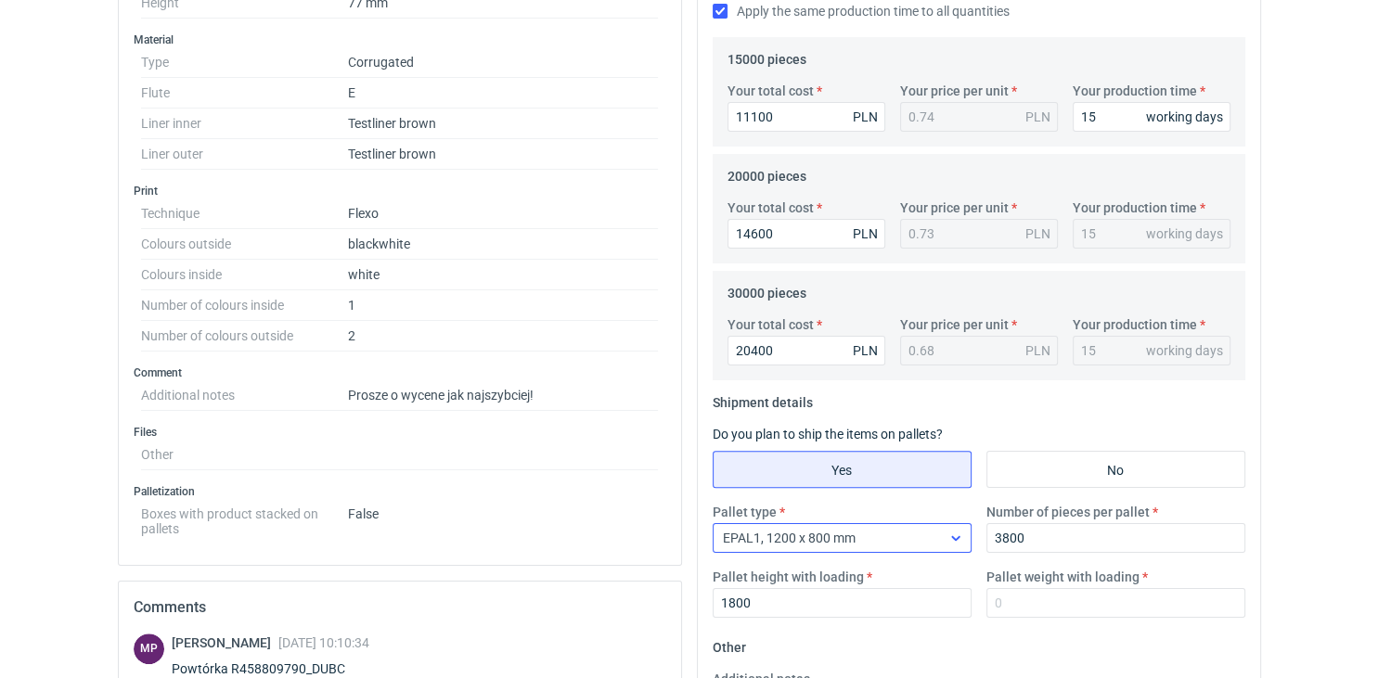
click at [934, 532] on div "EPAL1, 1200 x 800 mm" at bounding box center [827, 538] width 227 height 26
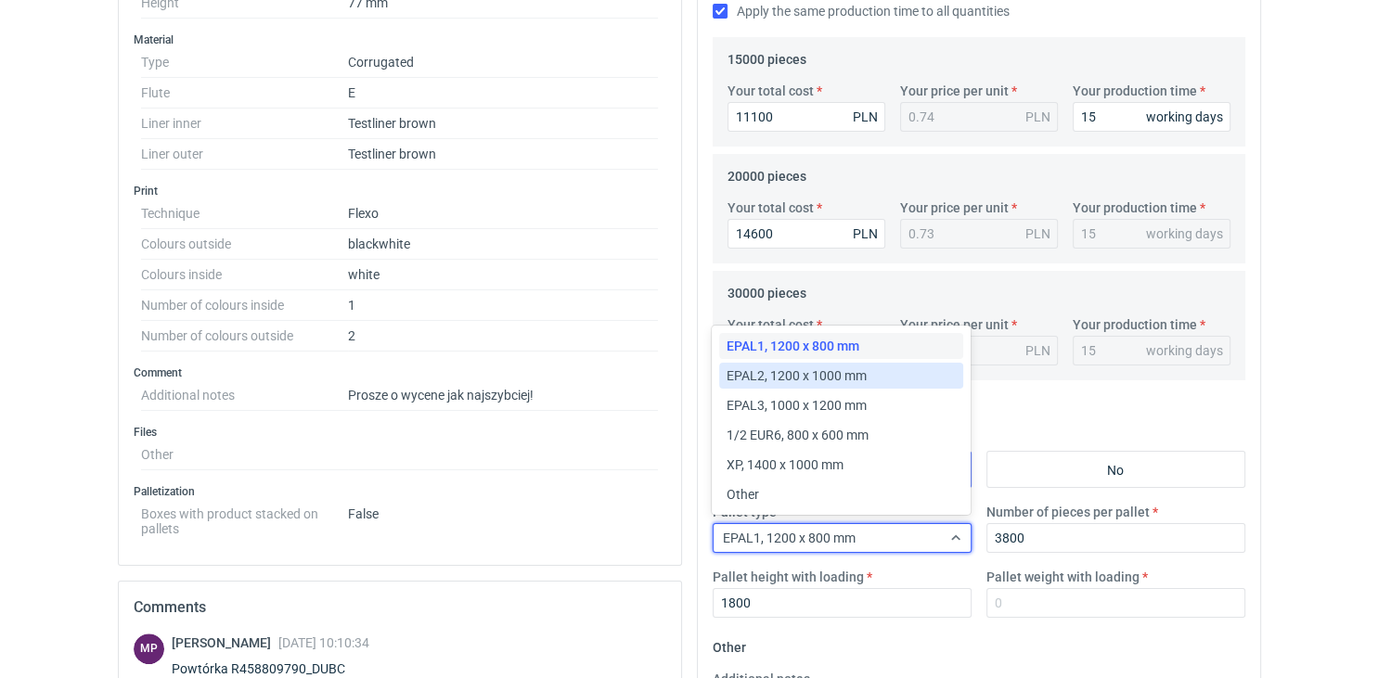
click at [875, 386] on div "EPAL2, 1200 x 1000 mm" at bounding box center [841, 376] width 244 height 26
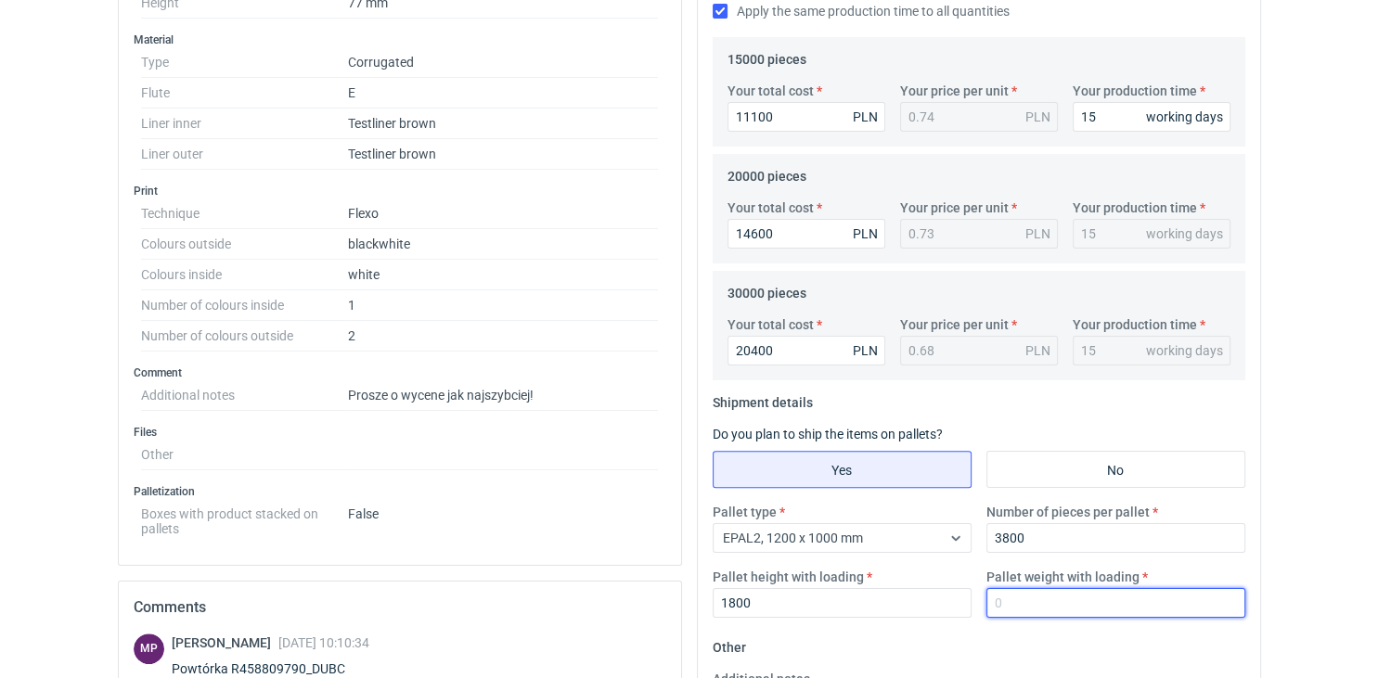
click at [1039, 603] on input "Pallet weight with loading" at bounding box center [1115, 603] width 259 height 30
type input "490"
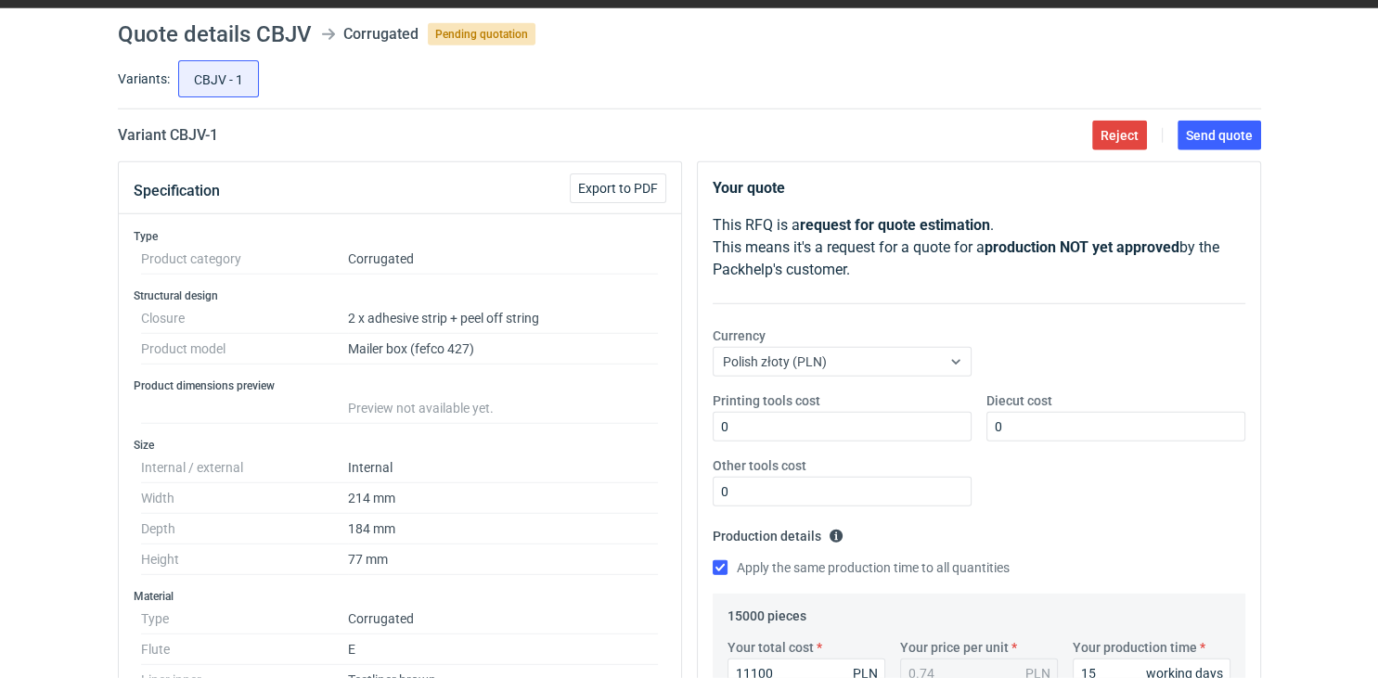
scroll to position [0, 0]
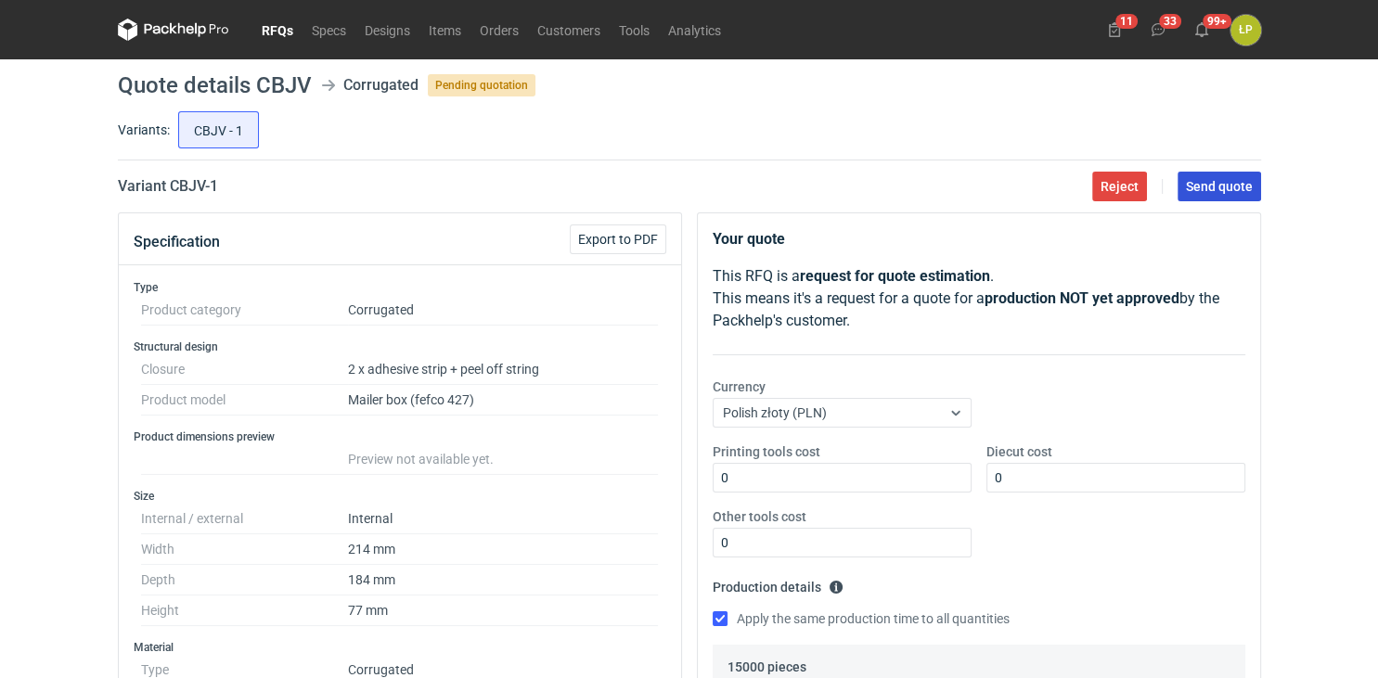
click at [1231, 195] on button "Send quote" at bounding box center [1220, 187] width 84 height 30
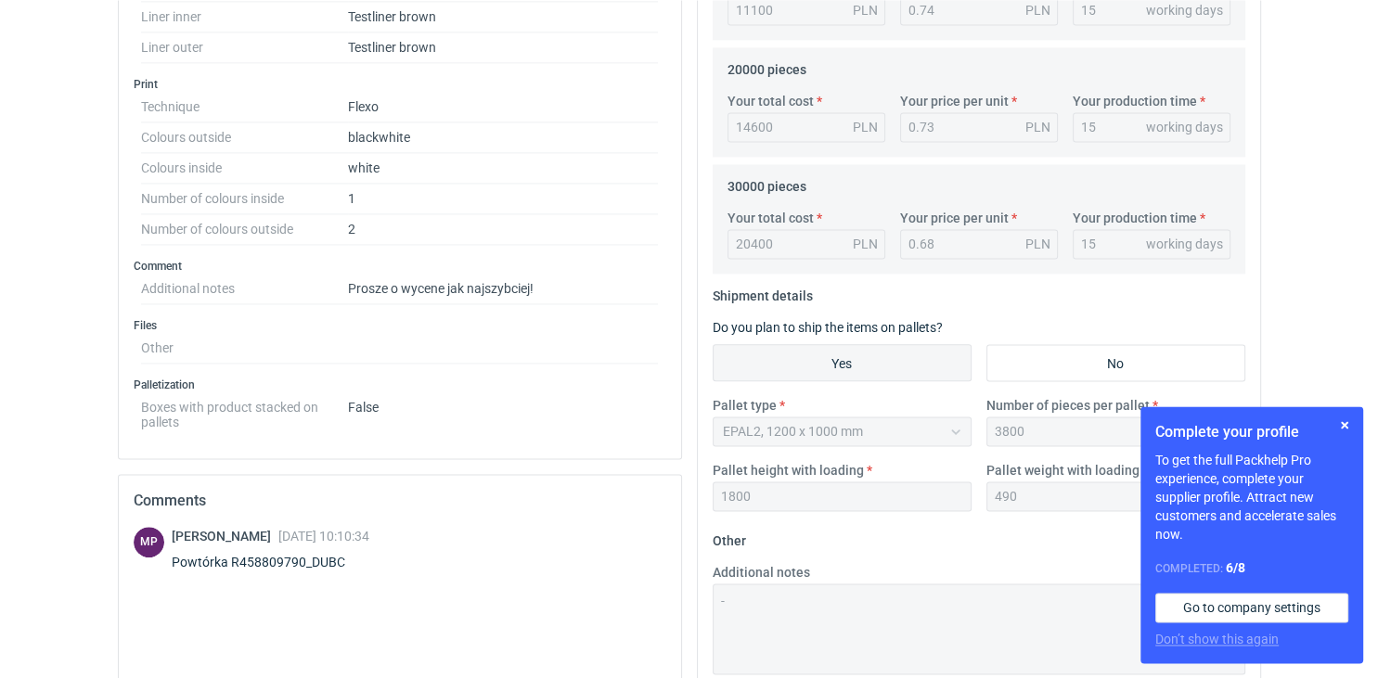
scroll to position [724, 0]
